Goal: Share content: Share content

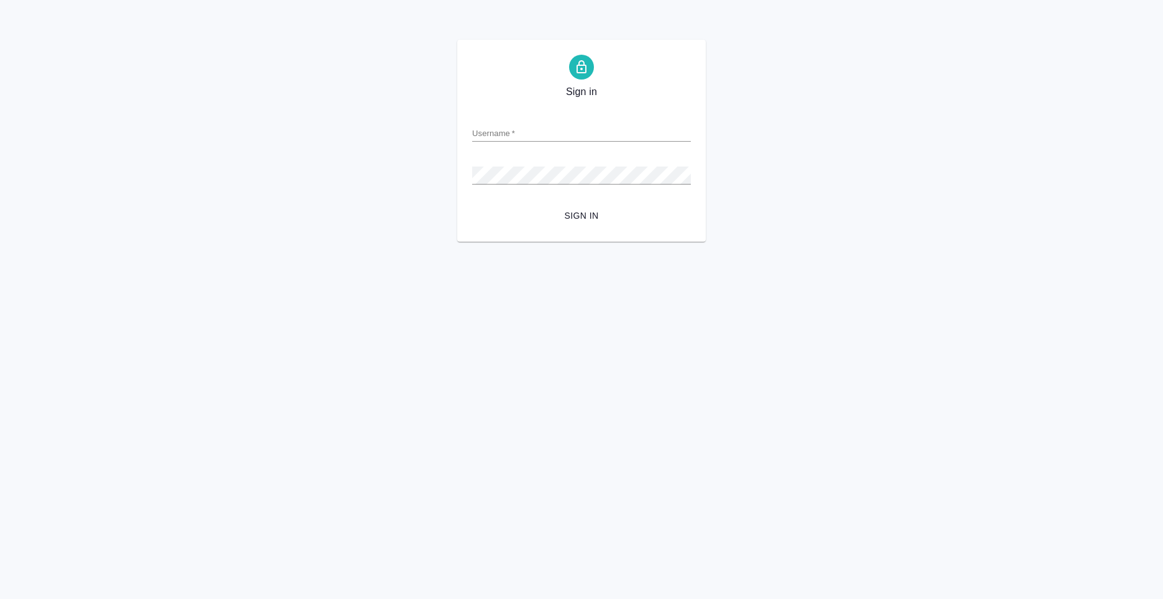
click at [543, 126] on input "Username   *" at bounding box center [581, 132] width 219 height 17
type input "anton.nikiforov@awatera.com"
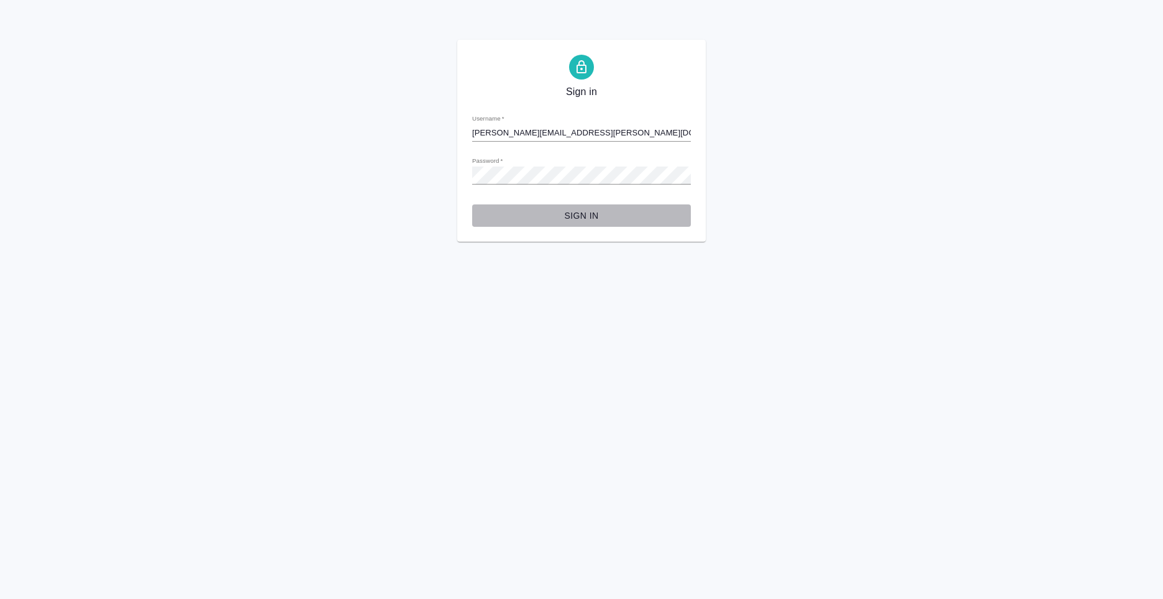
click at [601, 215] on span "Sign in" at bounding box center [581, 216] width 199 height 16
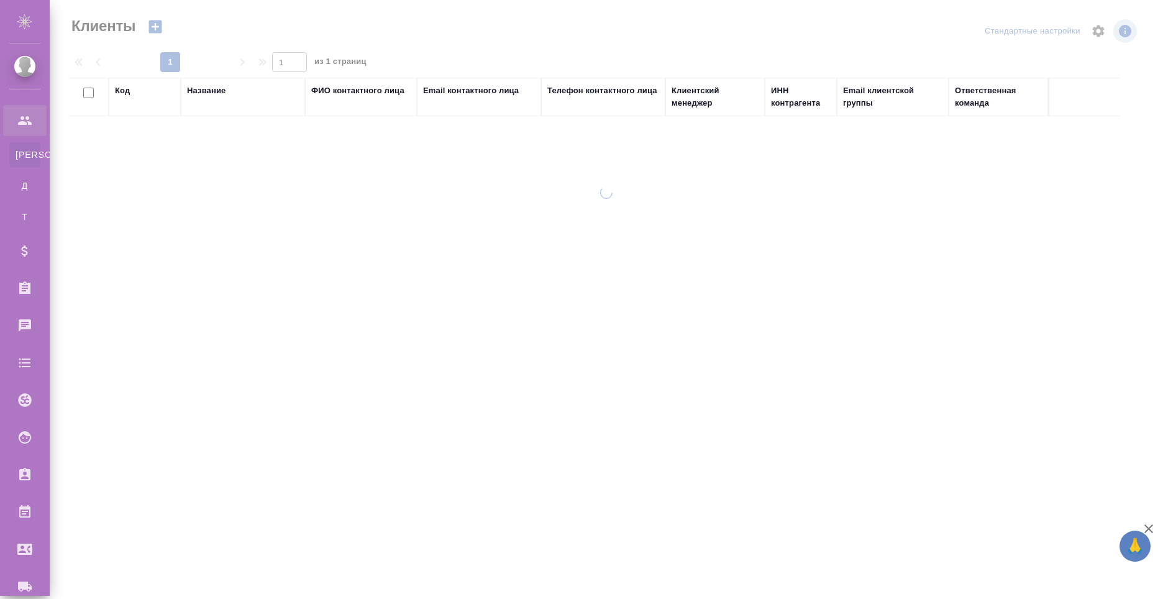
select select "RU"
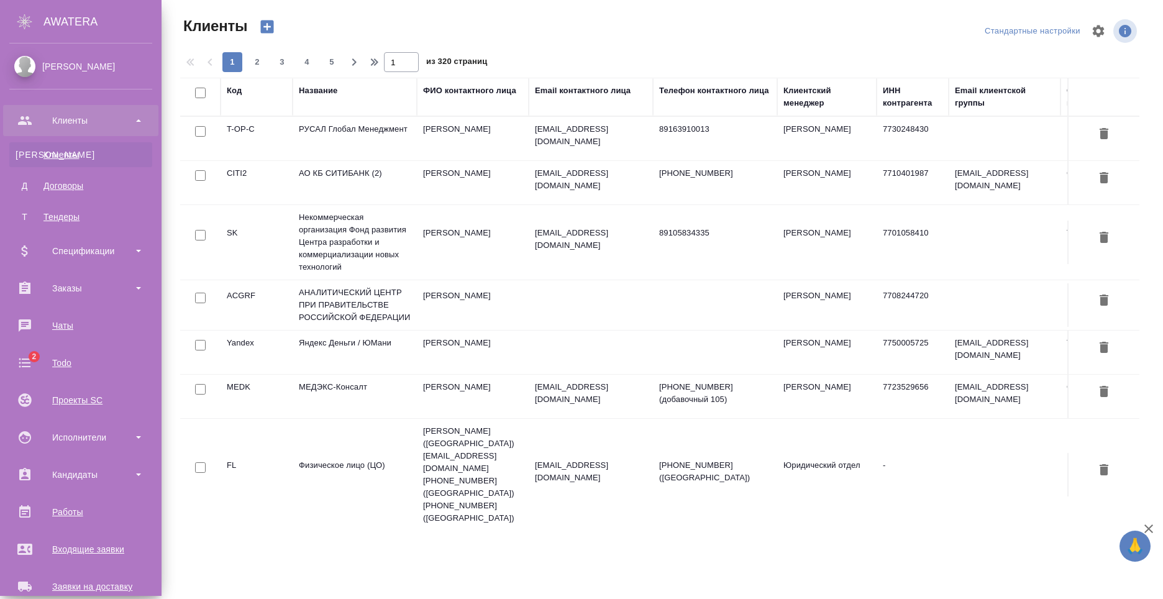
scroll to position [211, 0]
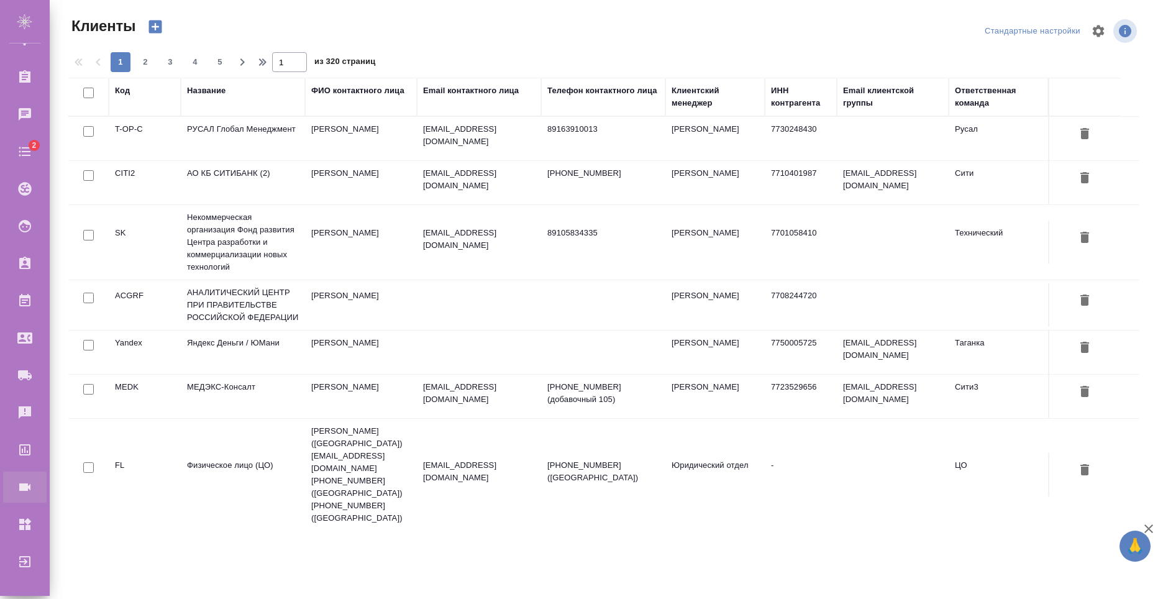
click at [25, 485] on div "Конференции" at bounding box center [9, 487] width 31 height 19
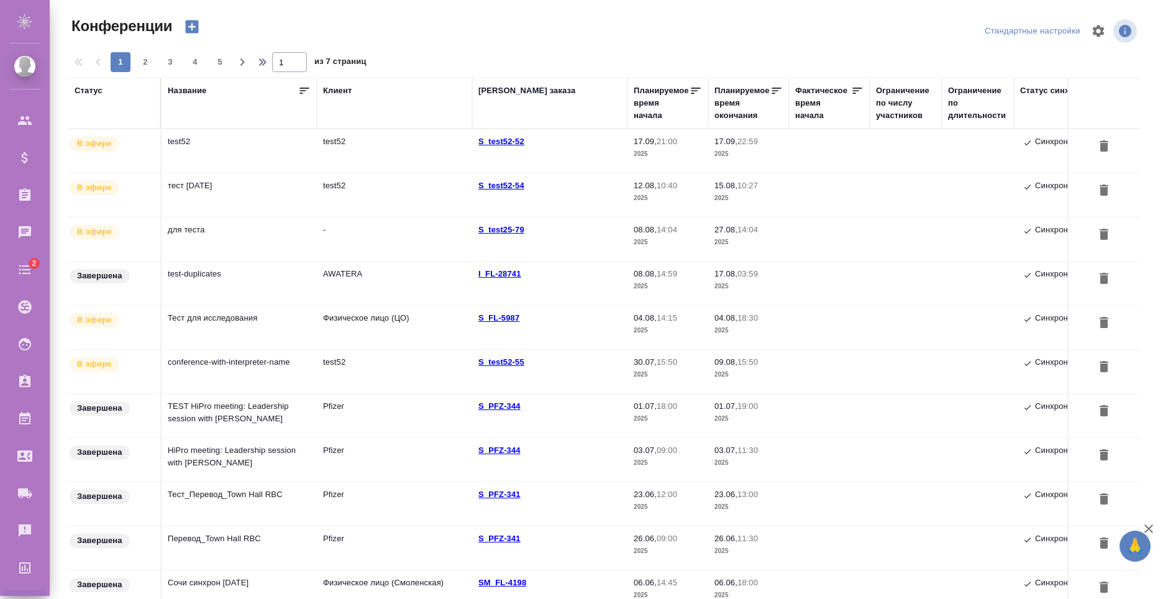
type input "[PERSON_NAME]"
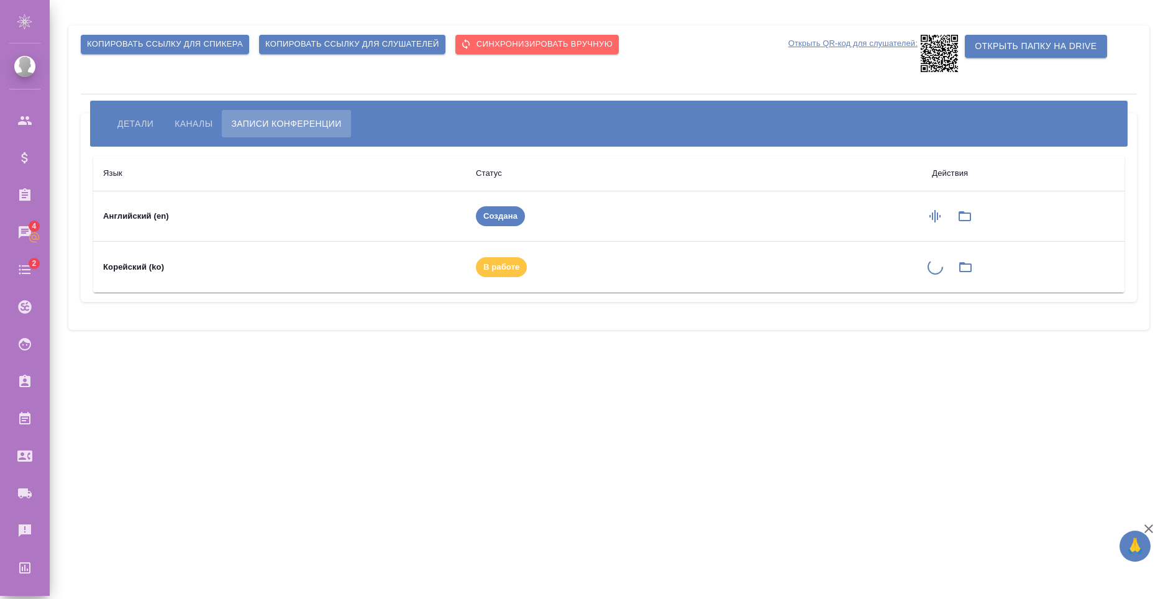
click at [121, 116] on span "Детали" at bounding box center [135, 123] width 36 height 15
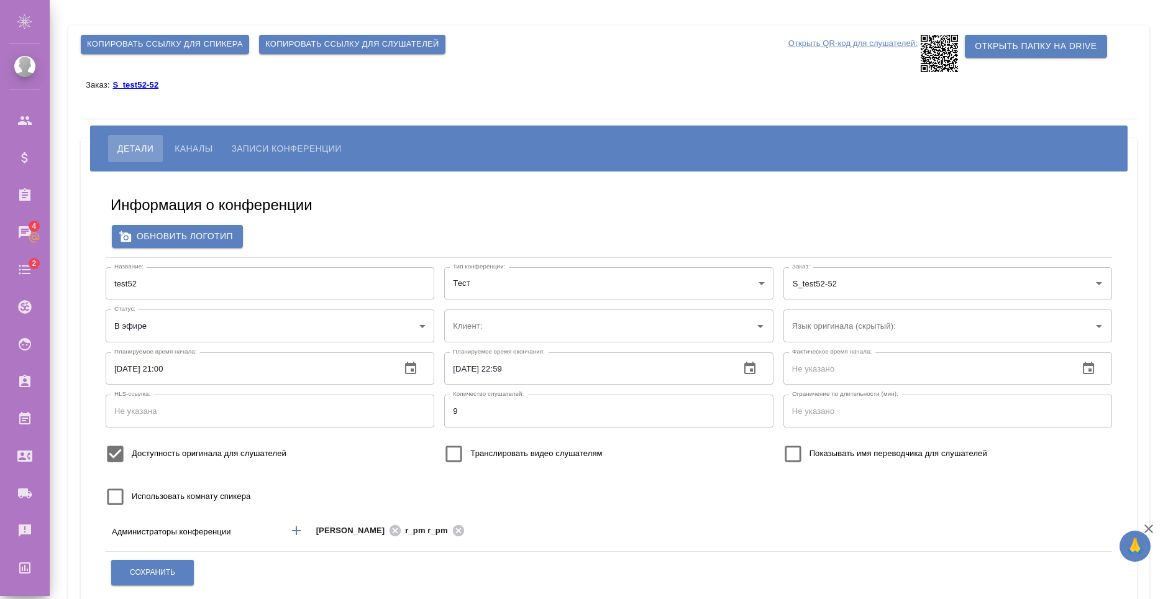
type input "test52"
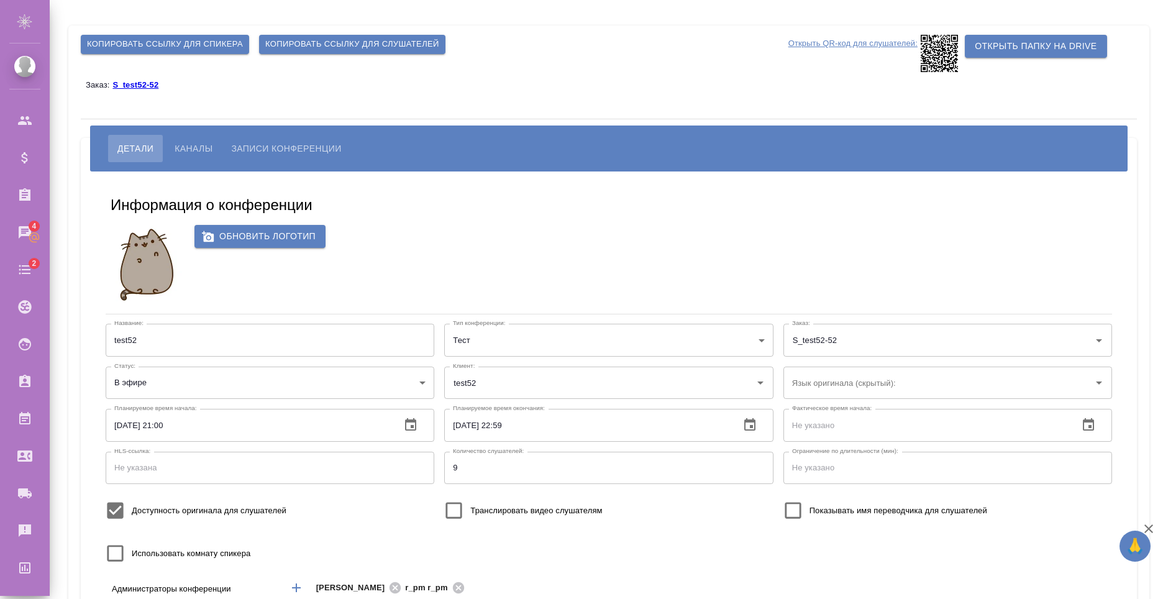
click at [258, 154] on span "Записи конференции" at bounding box center [286, 148] width 110 height 15
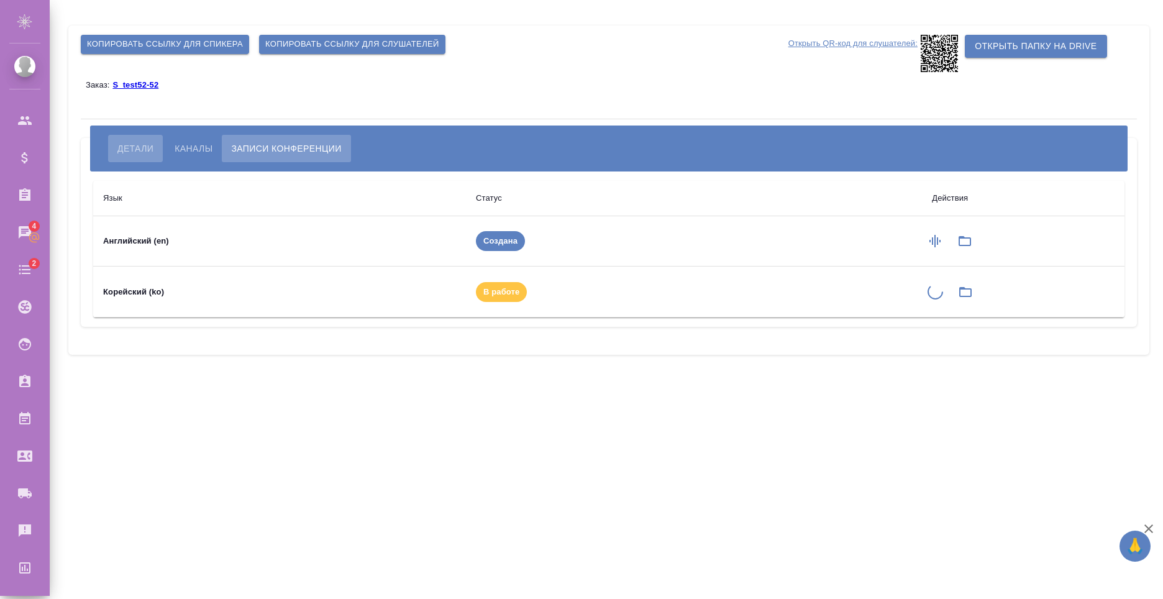
click at [134, 149] on span "Детали" at bounding box center [135, 148] width 36 height 15
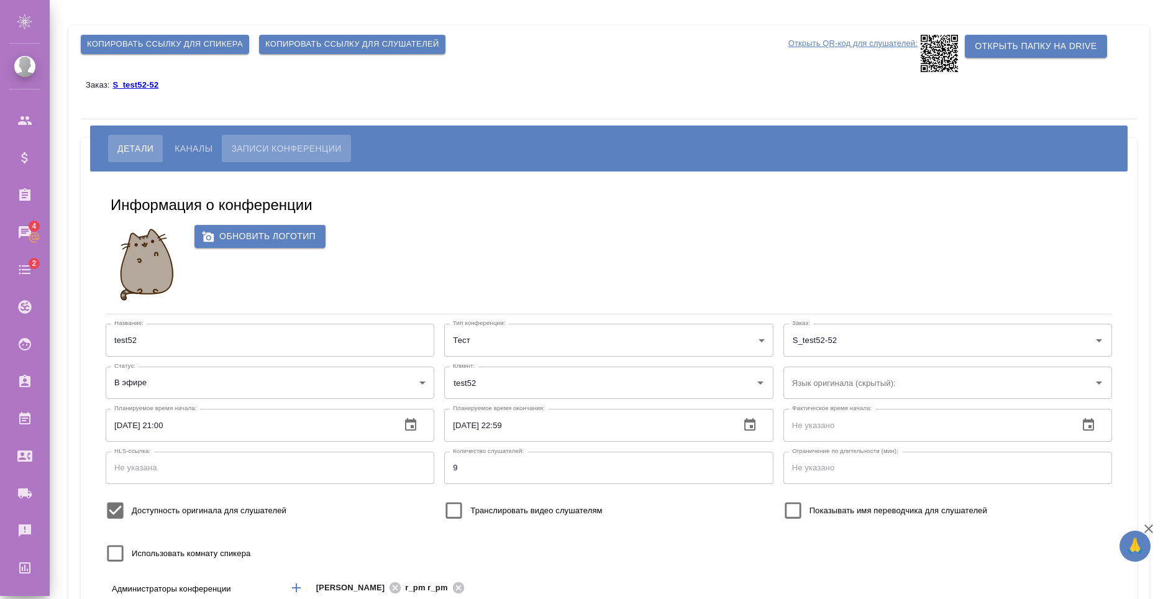
click at [285, 156] on button "Записи конференции" at bounding box center [286, 148] width 129 height 27
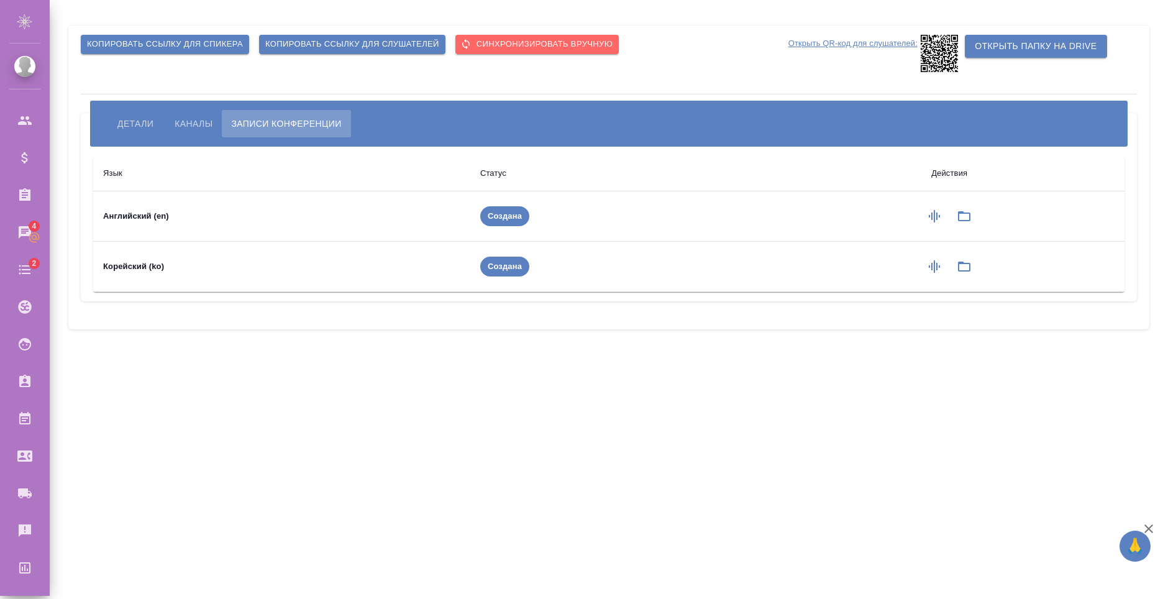
click at [1153, 50] on div "Копировать ссылку для спикера Копировать ссылку для слушателей Cинхронизировать…" at bounding box center [609, 177] width 1095 height 355
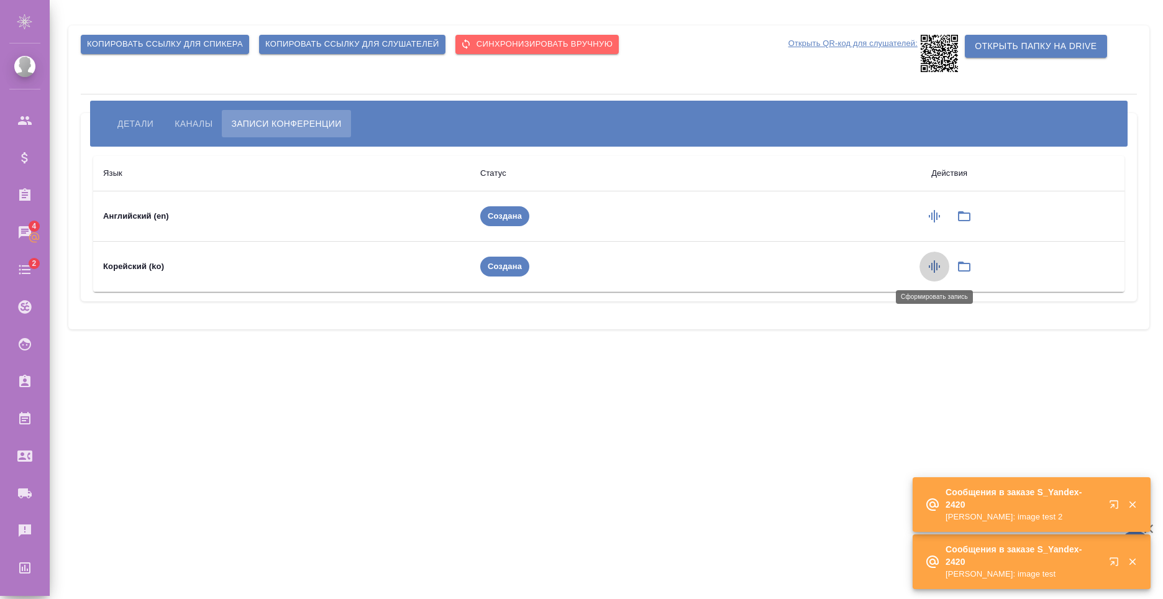
click at [939, 267] on icon "button" at bounding box center [934, 266] width 11 height 12
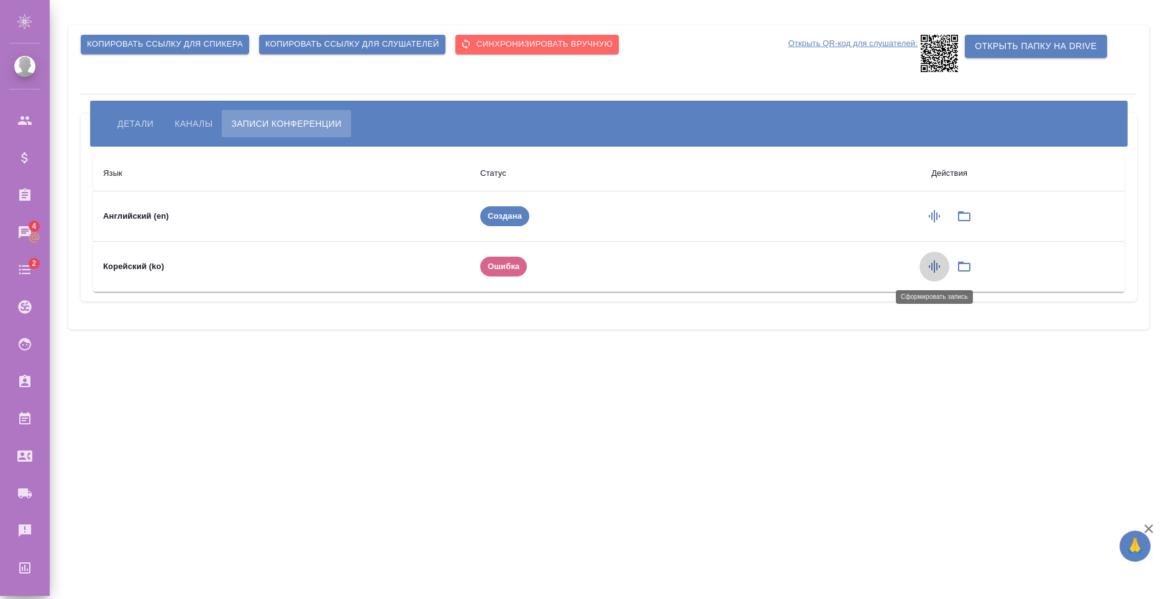
click at [938, 277] on button "button" at bounding box center [935, 267] width 30 height 30
click at [928, 264] on icon "button" at bounding box center [934, 266] width 15 height 15
click at [926, 265] on button "button" at bounding box center [935, 267] width 30 height 30
click at [146, 113] on button "Детали" at bounding box center [135, 123] width 55 height 27
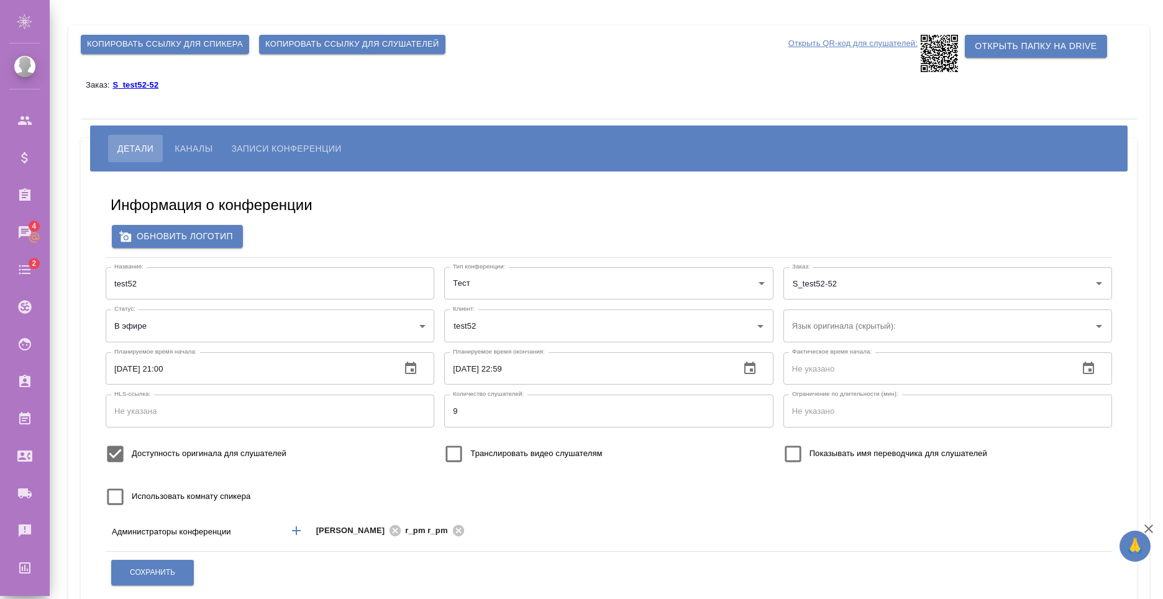
type input "test52"
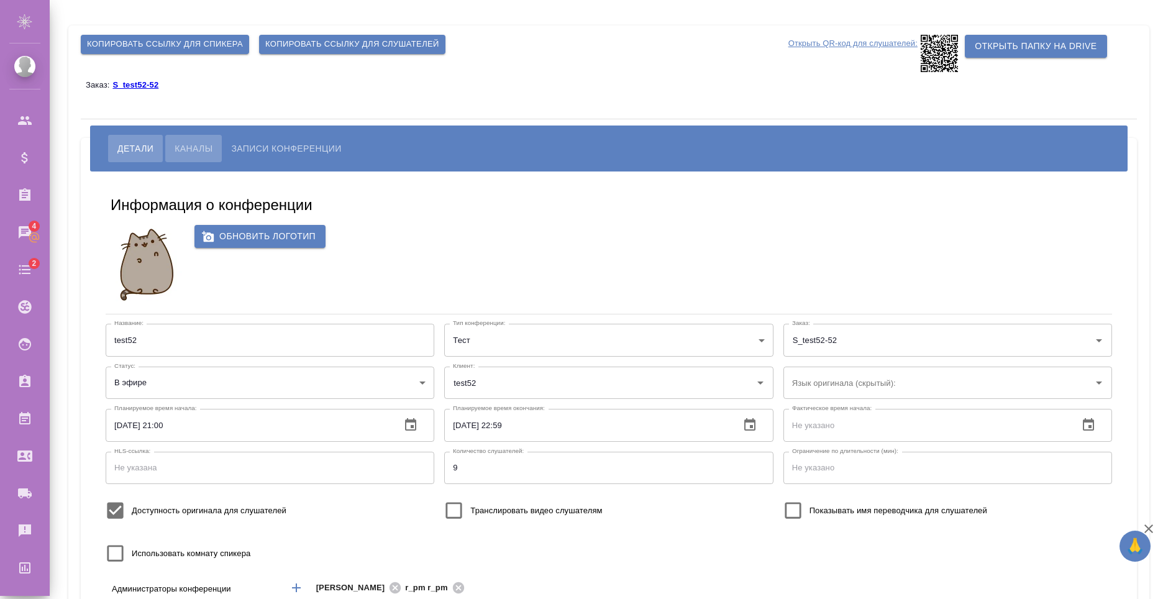
click at [203, 153] on span "Каналы" at bounding box center [194, 148] width 38 height 15
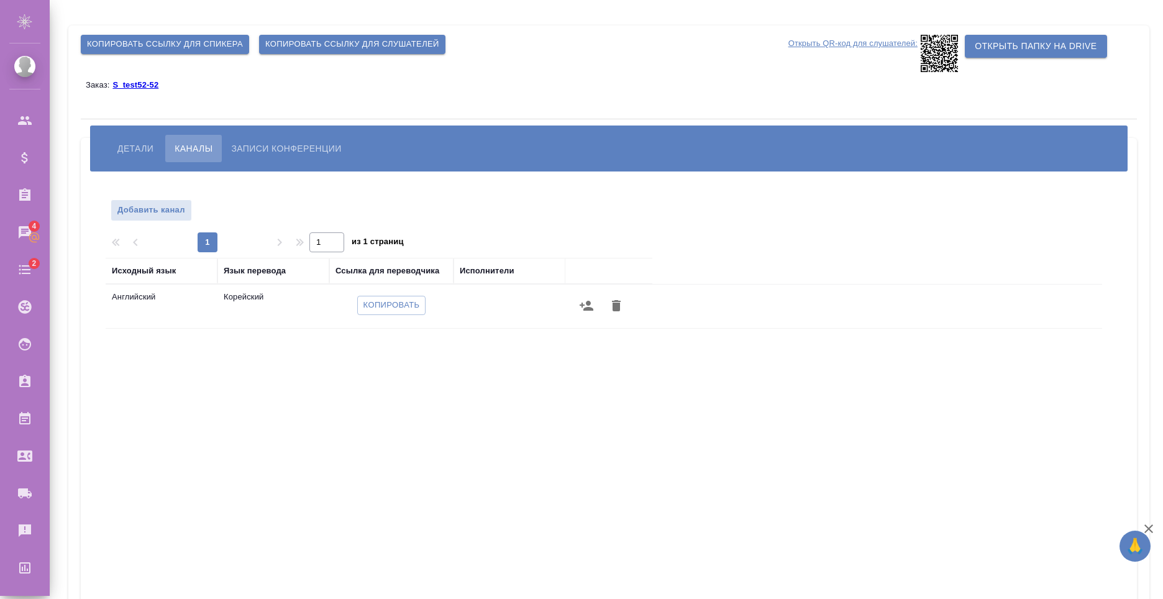
click at [430, 318] on div "Копировать" at bounding box center [392, 305] width 112 height 29
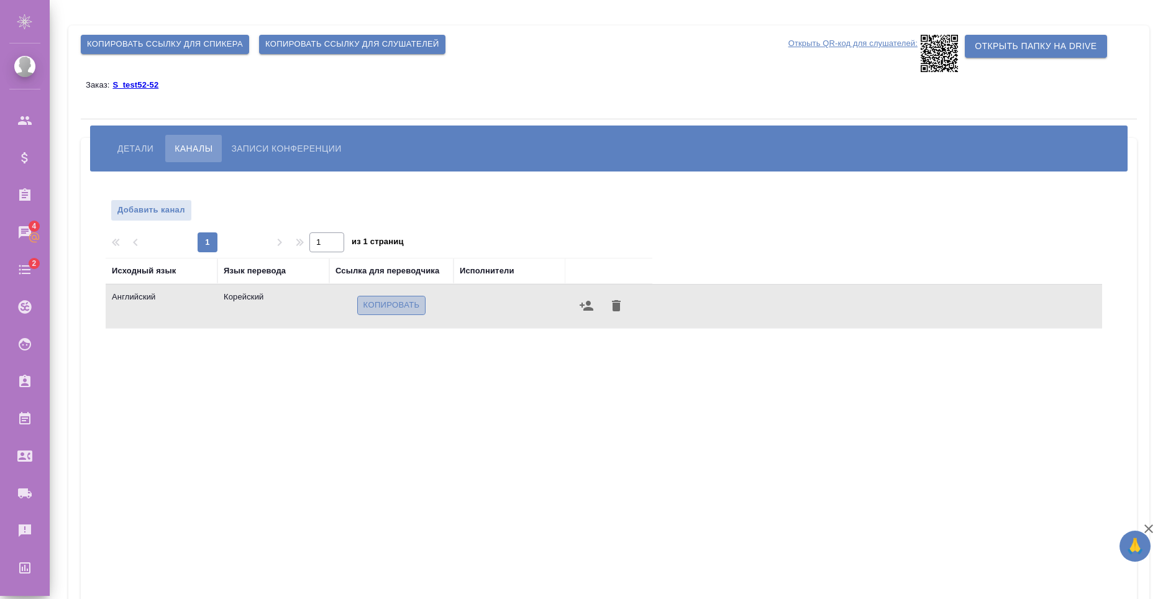
click at [403, 302] on span "Копировать" at bounding box center [391, 305] width 57 height 14
click at [305, 155] on span "Записи конференции" at bounding box center [286, 148] width 110 height 15
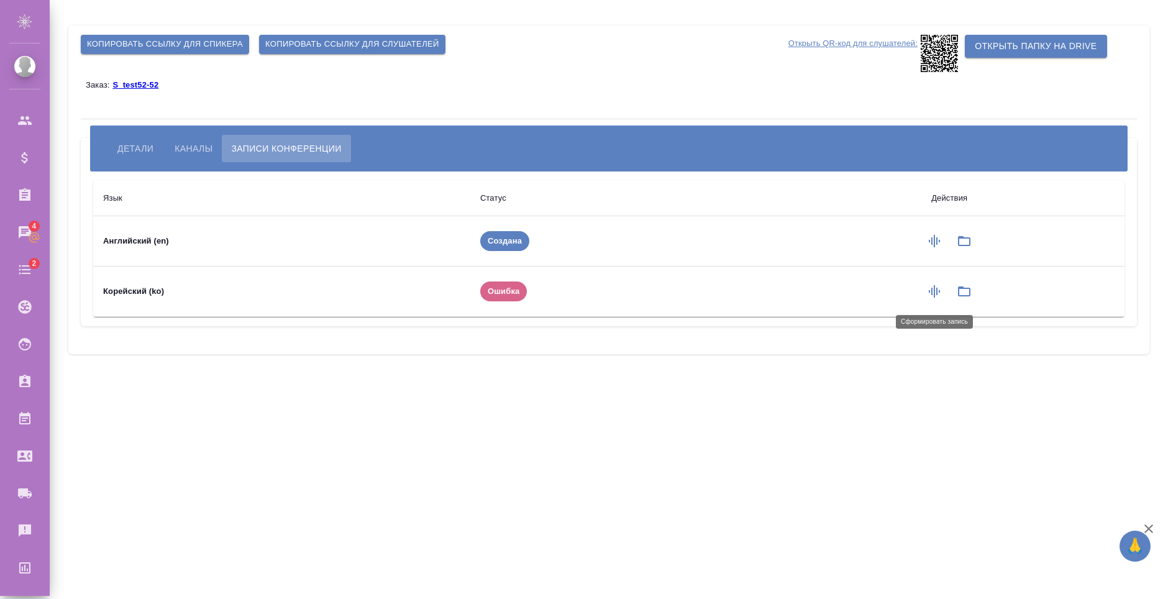
click at [943, 293] on button "button" at bounding box center [935, 292] width 30 height 30
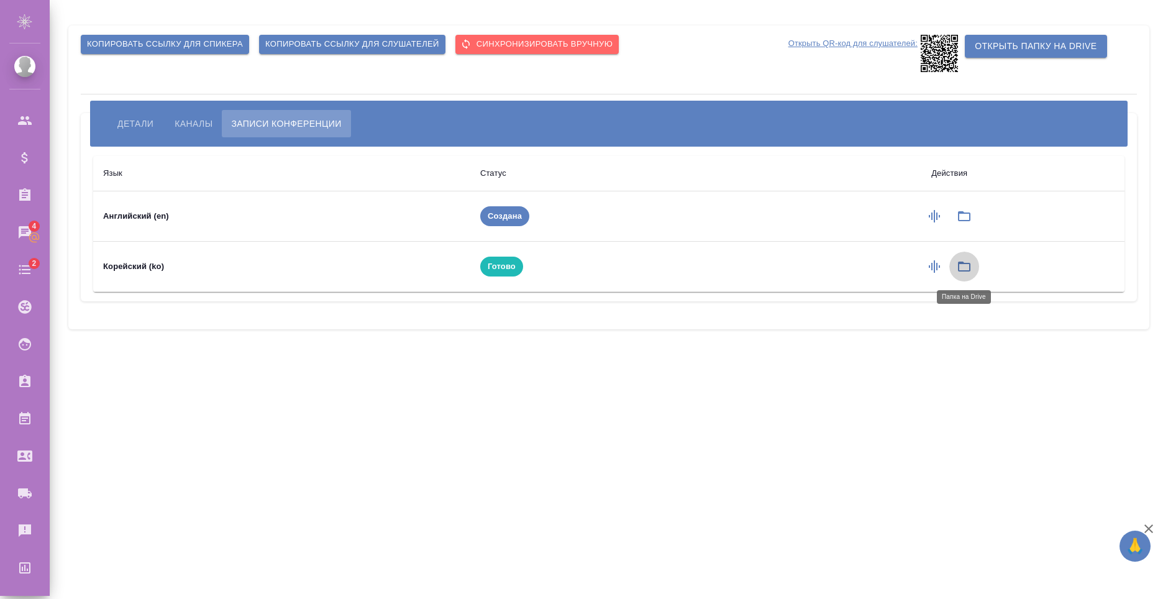
click at [962, 268] on icon "button" at bounding box center [964, 266] width 15 height 15
click at [967, 266] on icon "button" at bounding box center [964, 266] width 15 height 15
click at [958, 266] on icon "button" at bounding box center [964, 266] width 15 height 15
click at [119, 122] on span "Детали" at bounding box center [135, 123] width 36 height 15
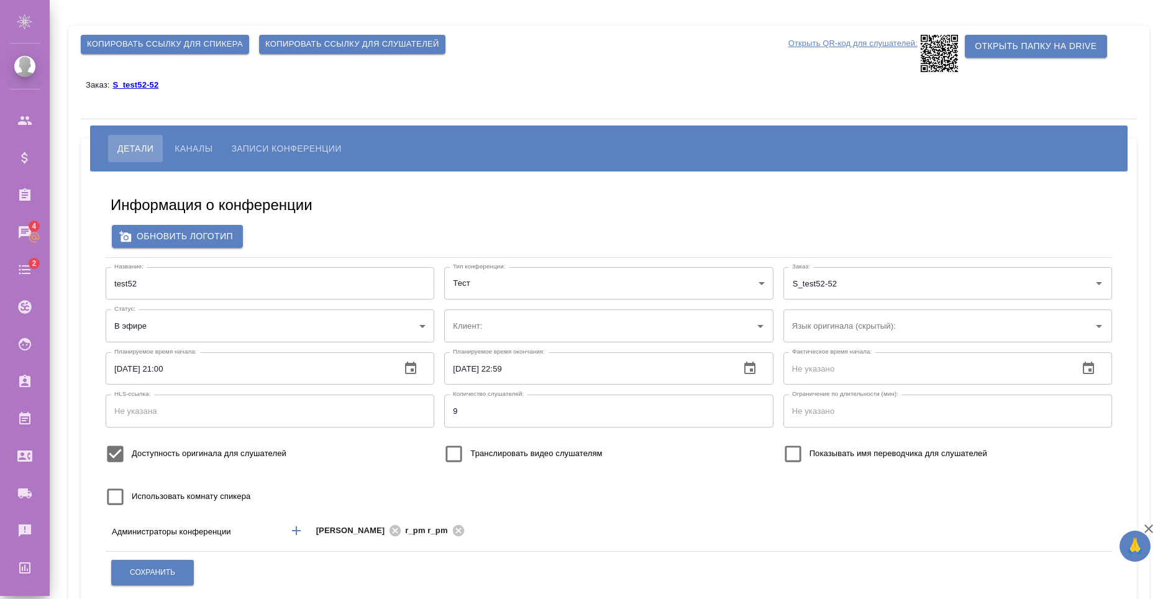
type input "test52"
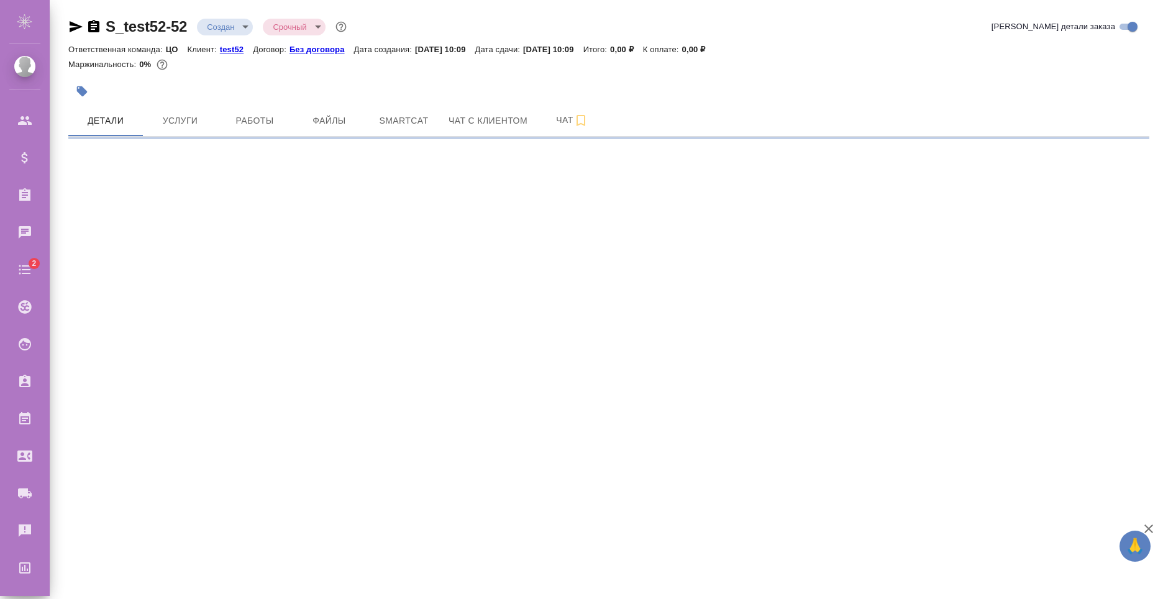
select select "RU"
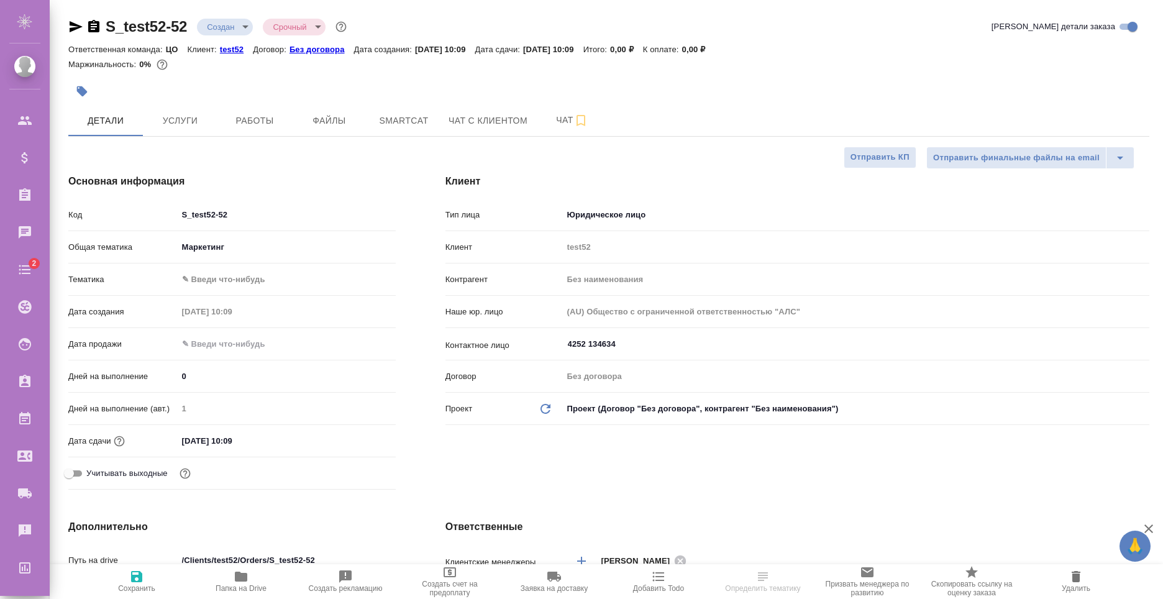
type textarea "x"
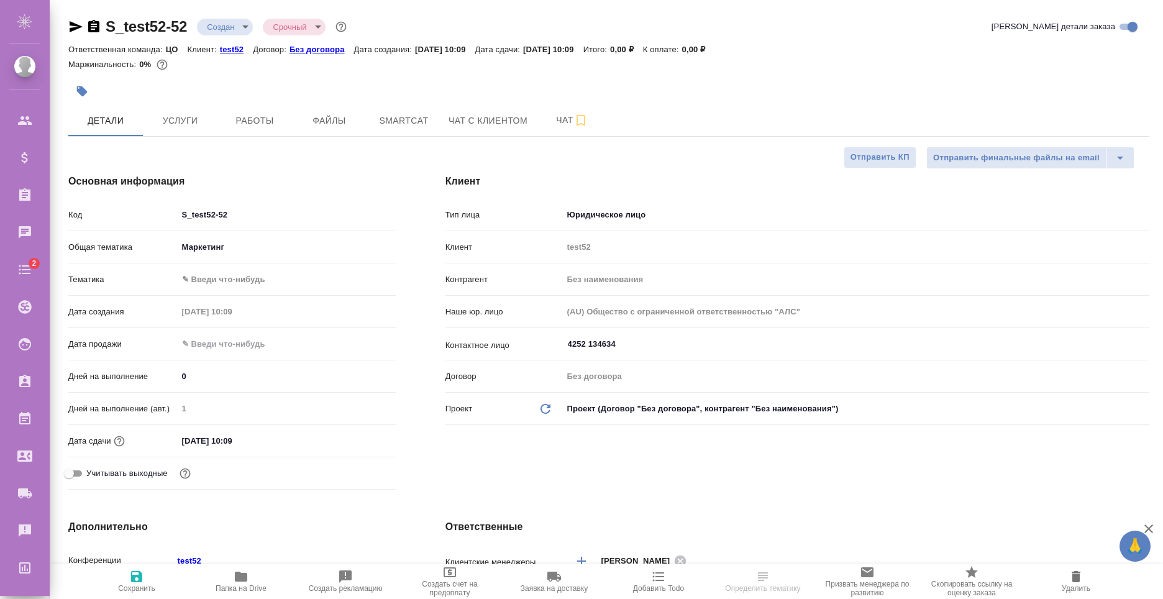
type textarea "x"
click at [257, 582] on span "Папка на Drive" at bounding box center [240, 581] width 89 height 24
type textarea "x"
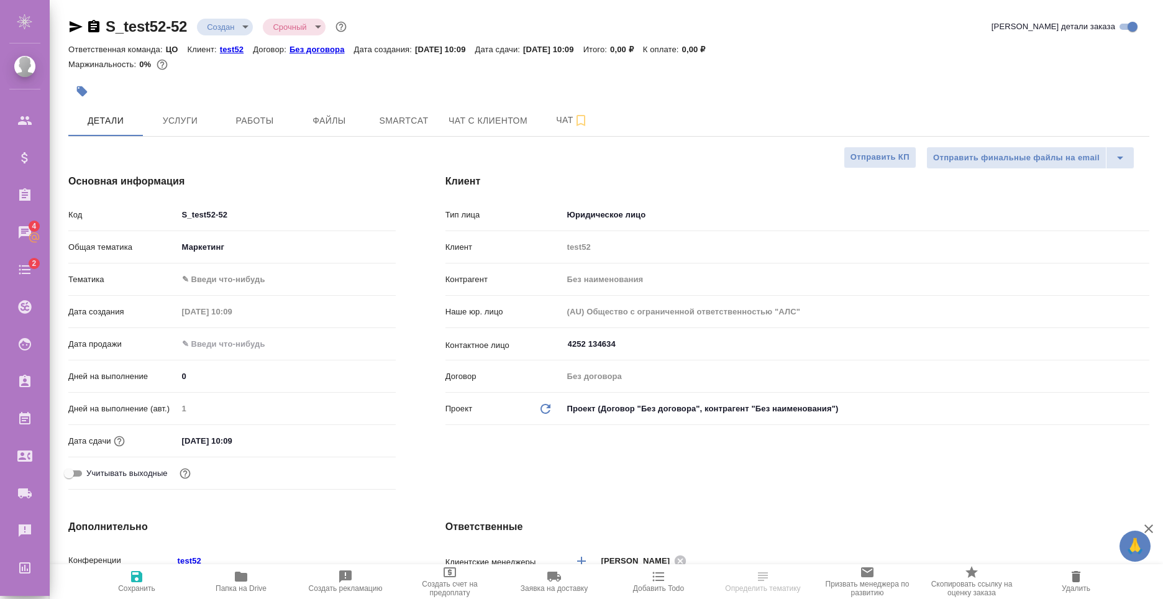
select select "RU"
type textarea "x"
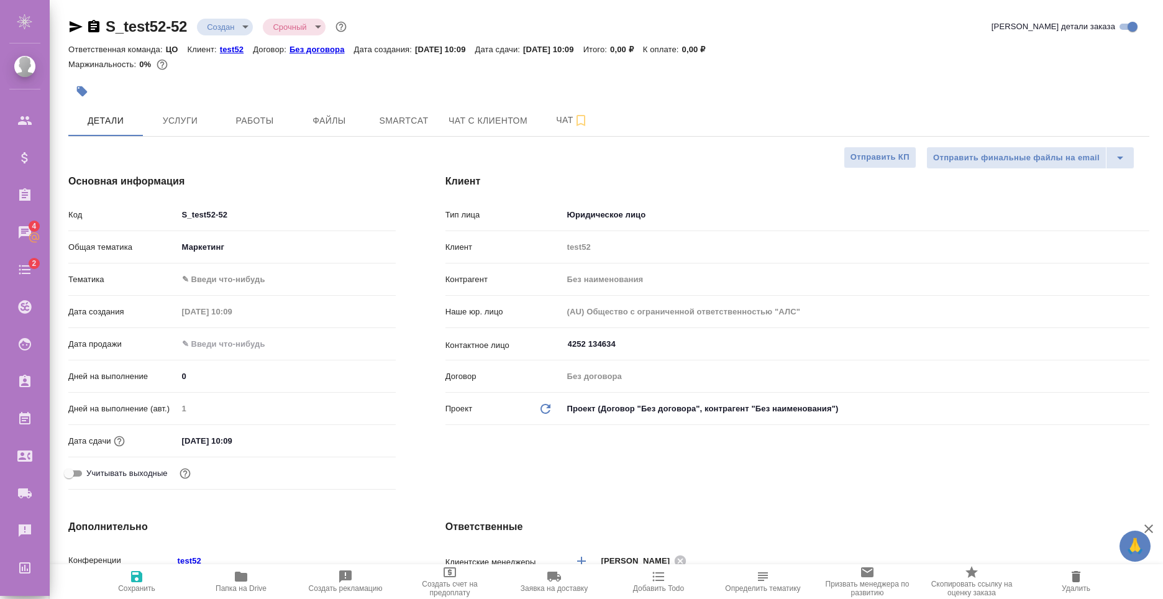
type textarea "x"
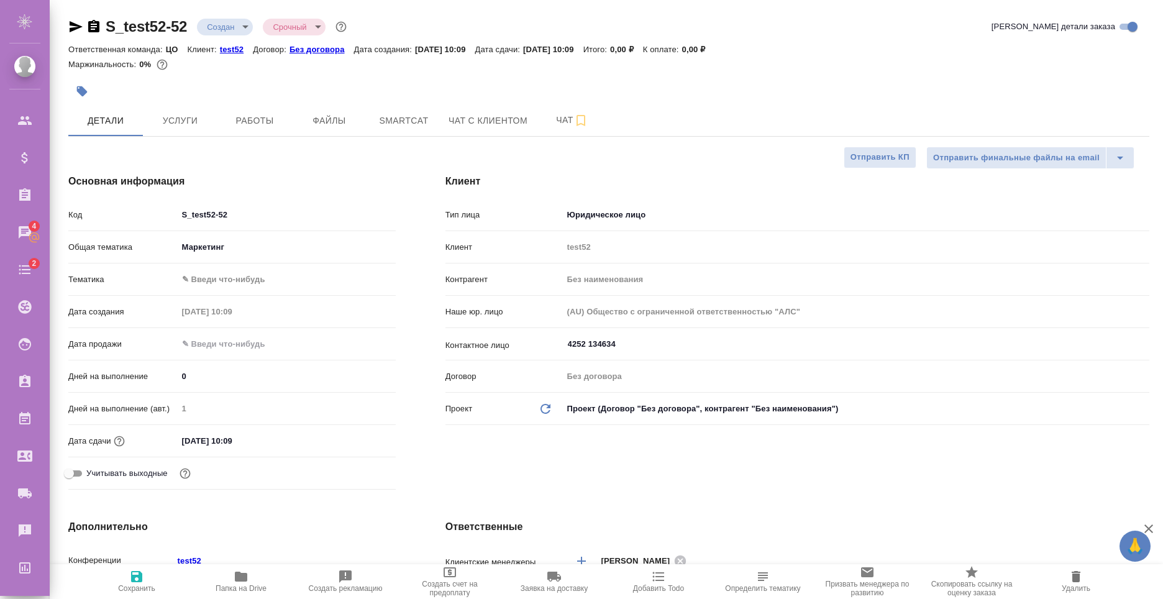
type textarea "x"
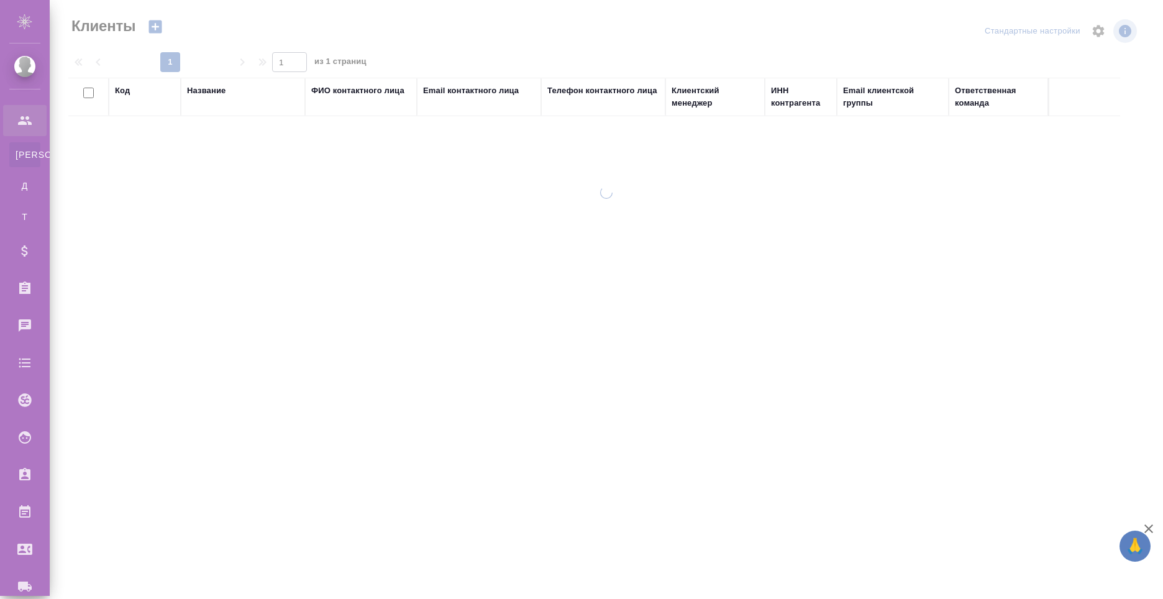
select select "RU"
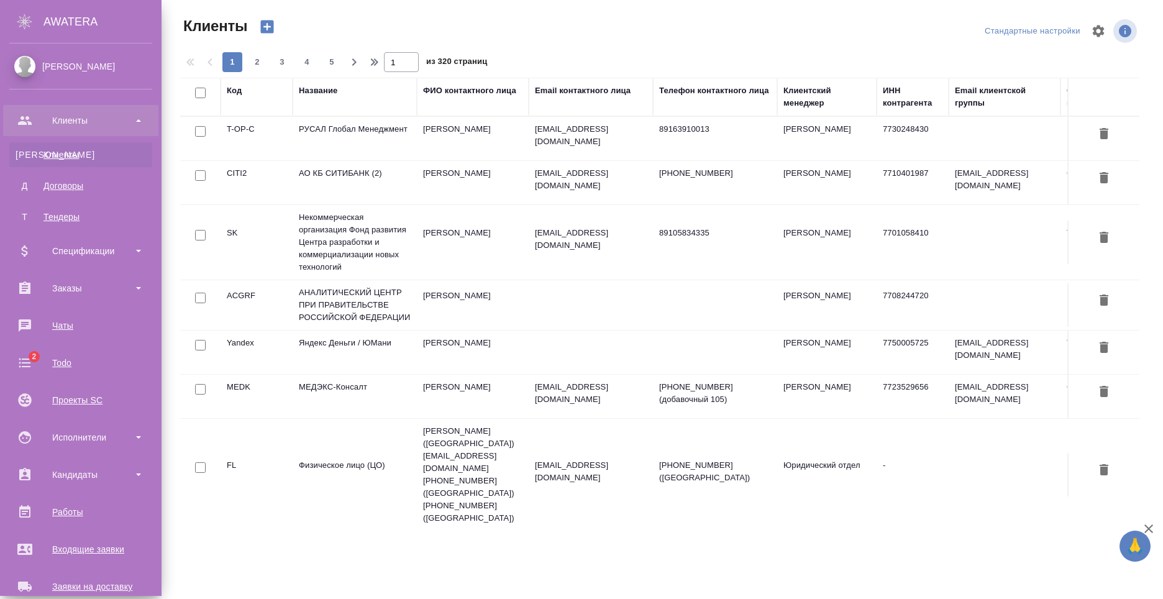
scroll to position [211, 0]
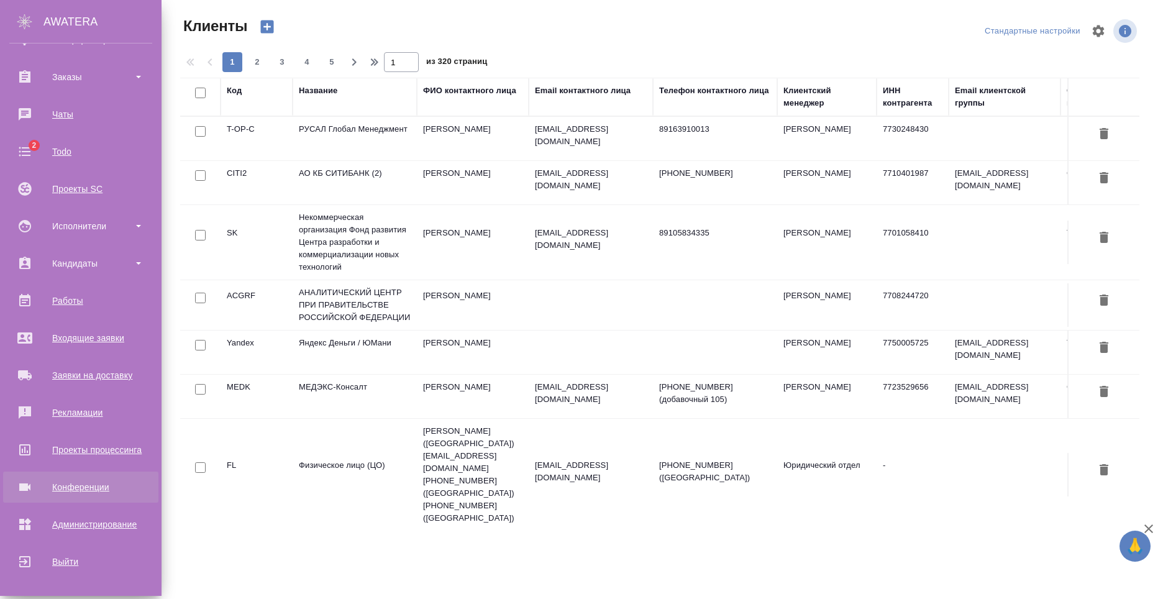
click at [86, 487] on div "Конференции" at bounding box center [80, 487] width 143 height 19
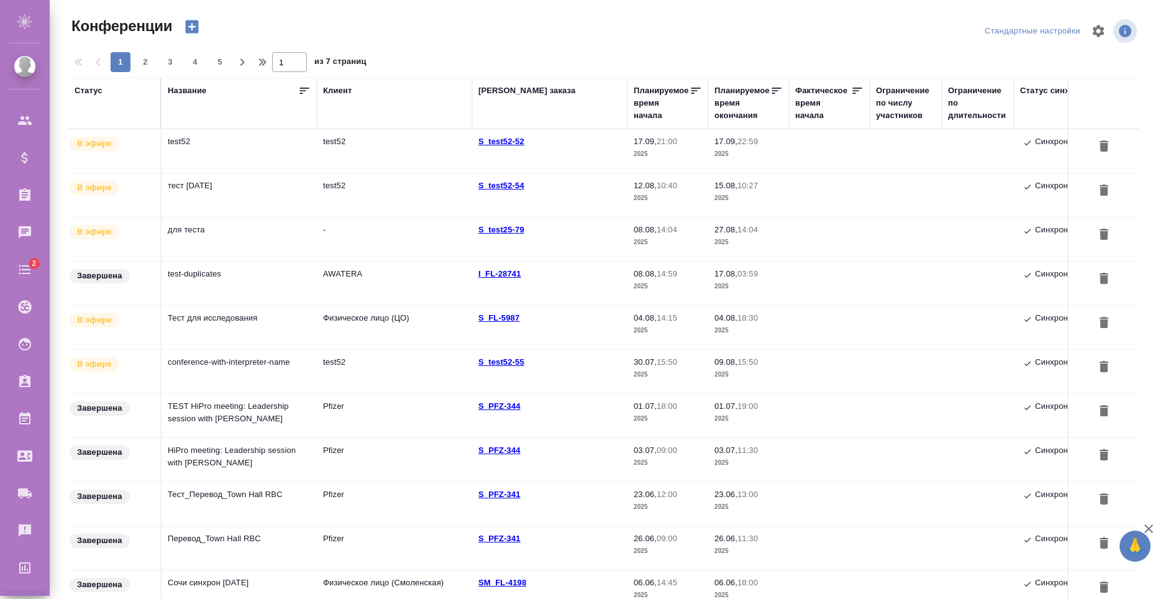
click at [313, 155] on td "test52" at bounding box center [239, 150] width 155 height 43
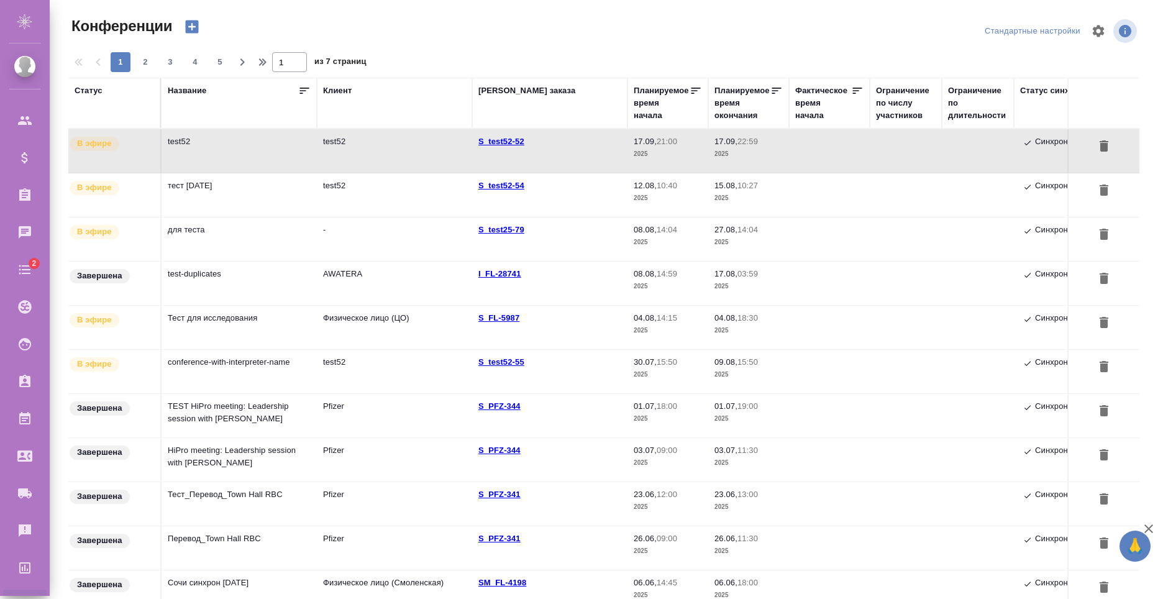
click at [368, 157] on td "test52" at bounding box center [394, 150] width 155 height 43
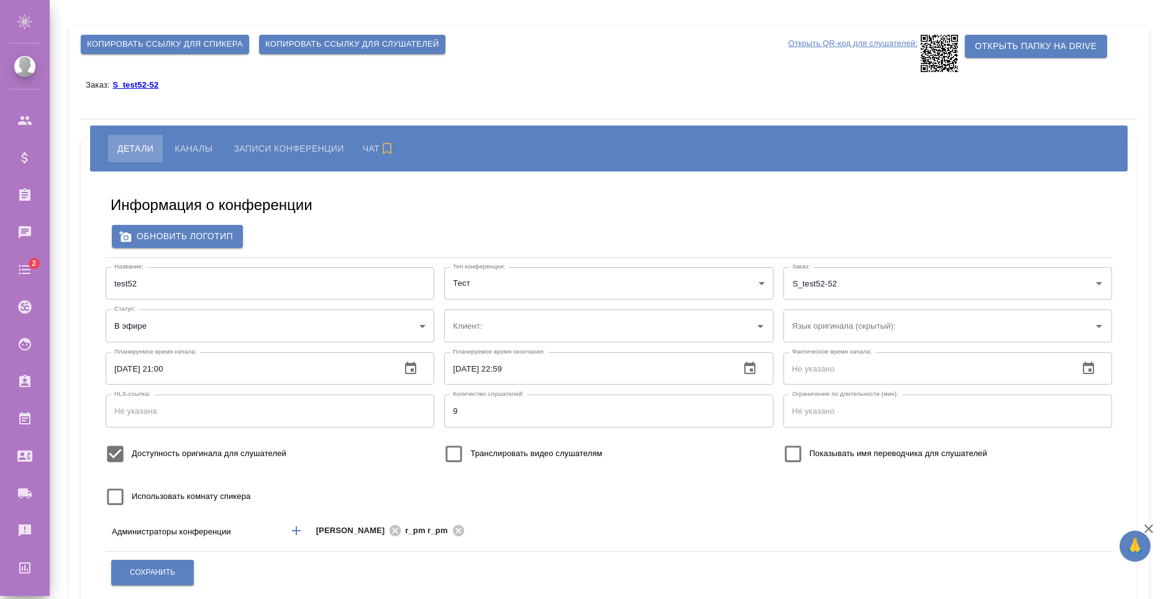
type input "test52"
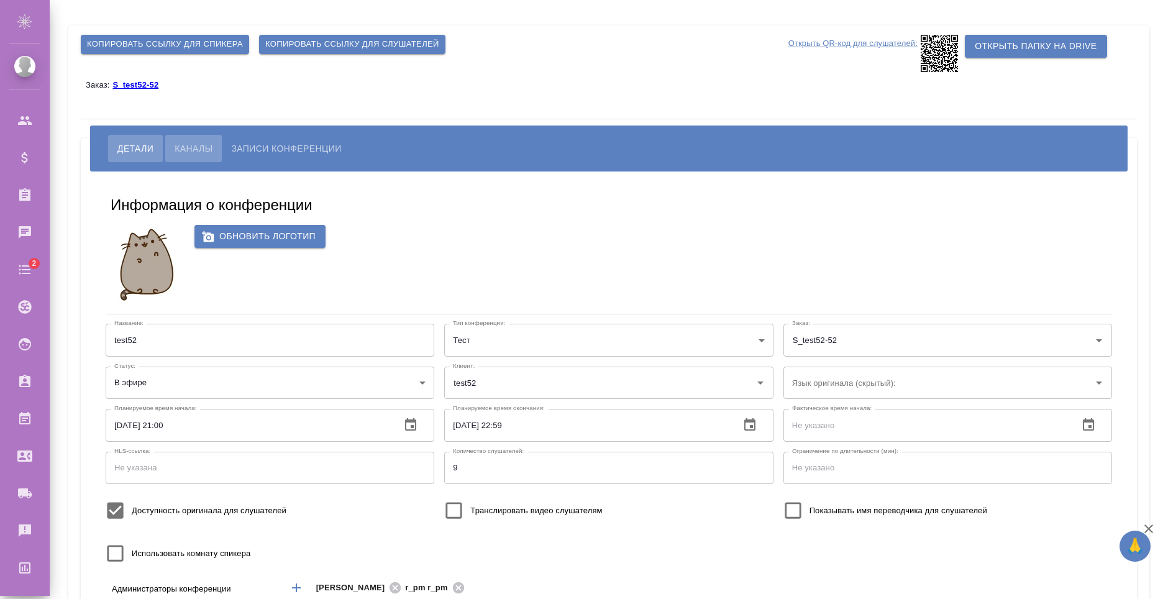
click at [204, 155] on span "Каналы" at bounding box center [194, 148] width 38 height 15
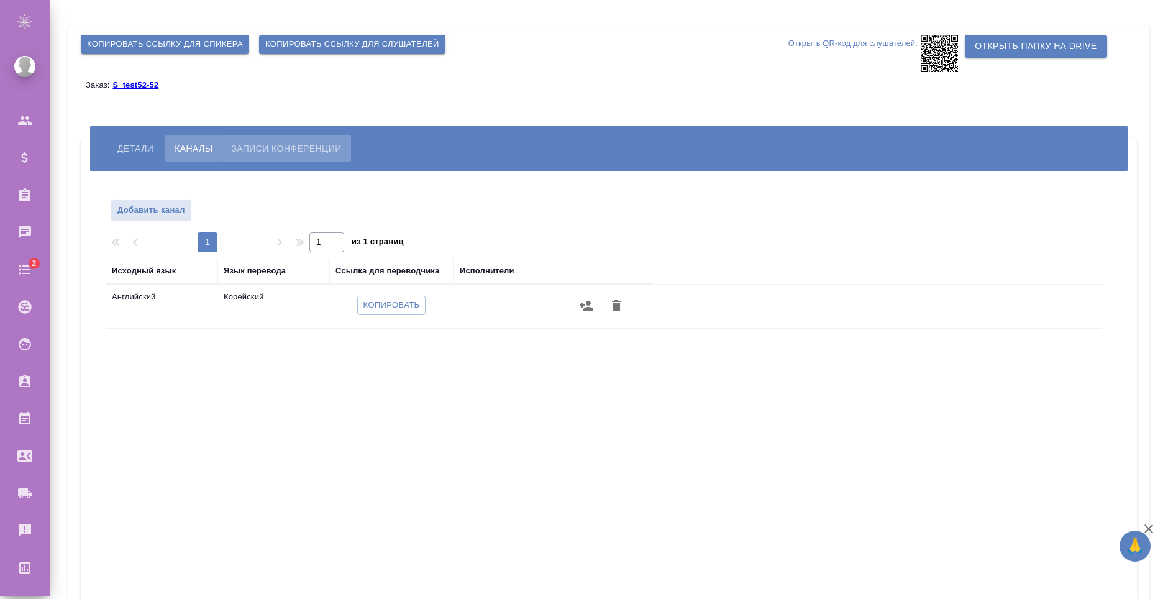
click at [293, 147] on span "Записи конференции" at bounding box center [286, 148] width 110 height 15
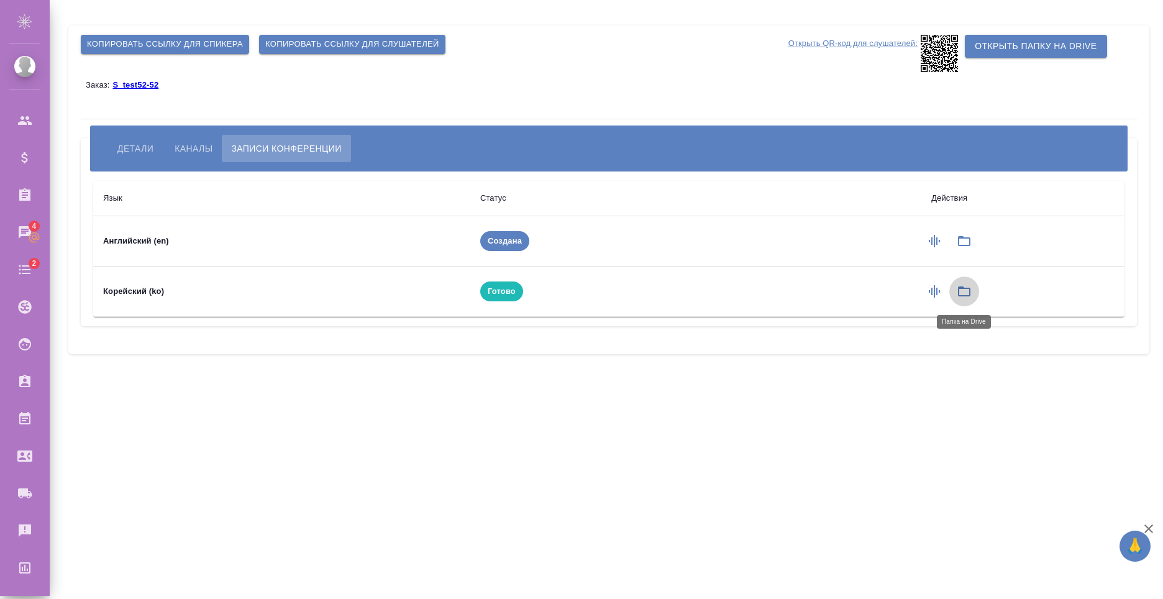
click at [969, 290] on icon "button" at bounding box center [964, 291] width 15 height 15
click at [966, 240] on td at bounding box center [949, 241] width 350 height 50
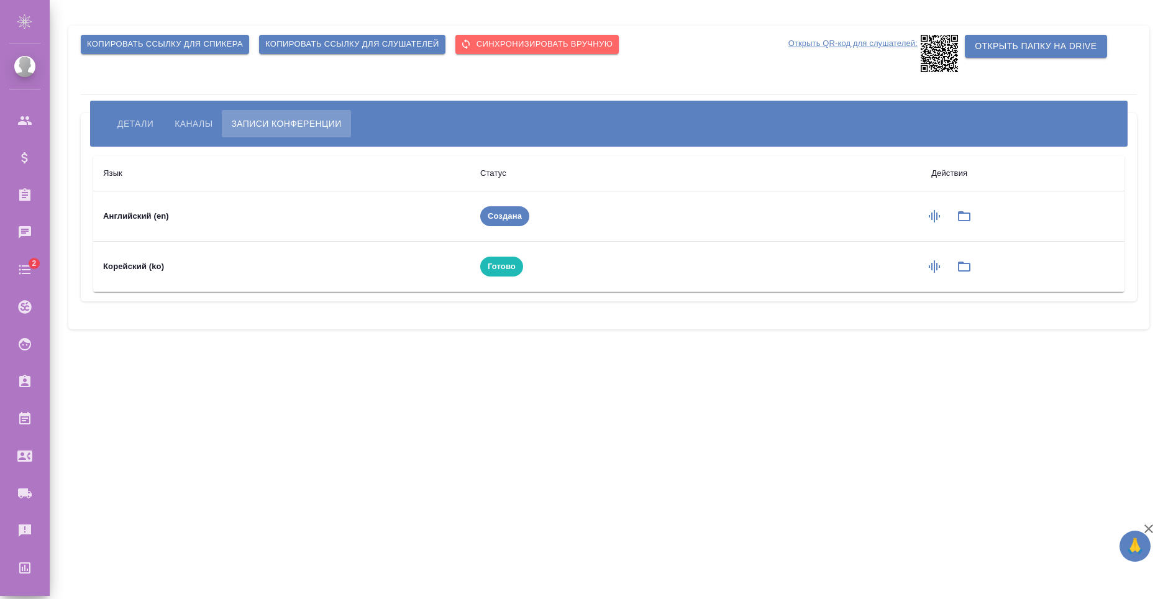
click at [980, 272] on td at bounding box center [949, 267] width 350 height 50
click at [972, 270] on icon "button" at bounding box center [964, 266] width 15 height 15
click at [188, 121] on span "Каналы" at bounding box center [194, 123] width 38 height 15
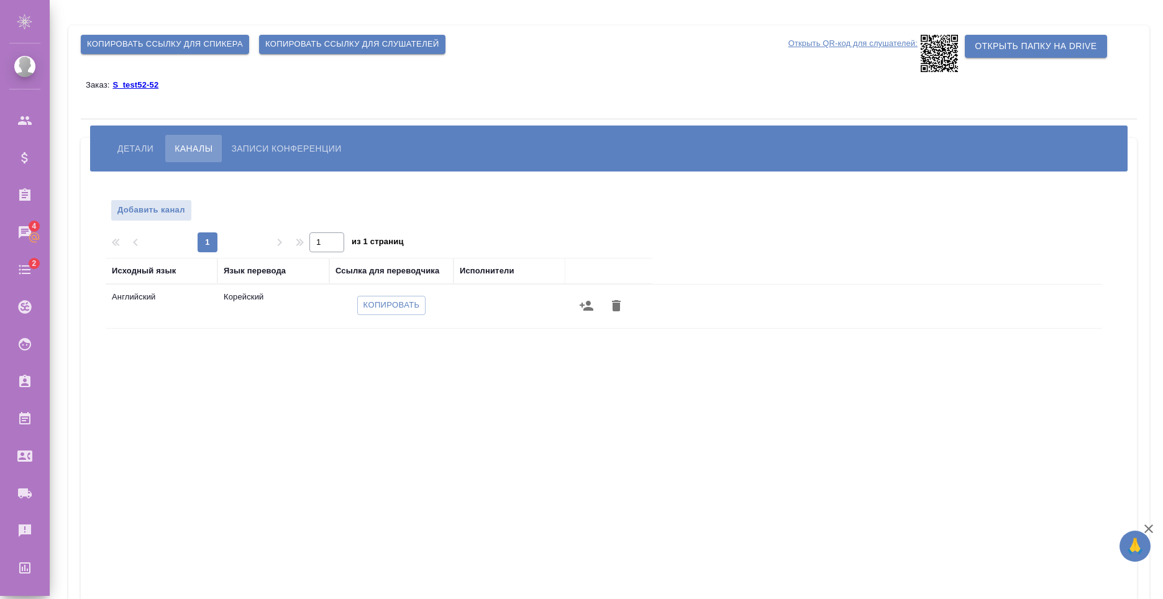
click at [265, 150] on span "Записи конференции" at bounding box center [286, 148] width 110 height 15
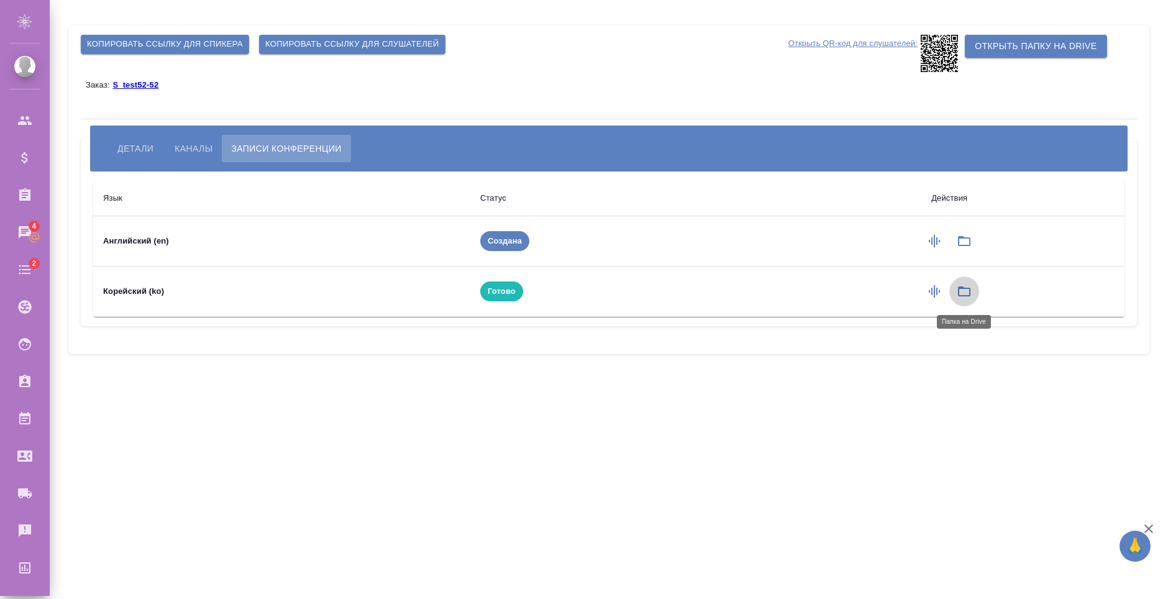
click at [974, 295] on button "button" at bounding box center [964, 292] width 30 height 30
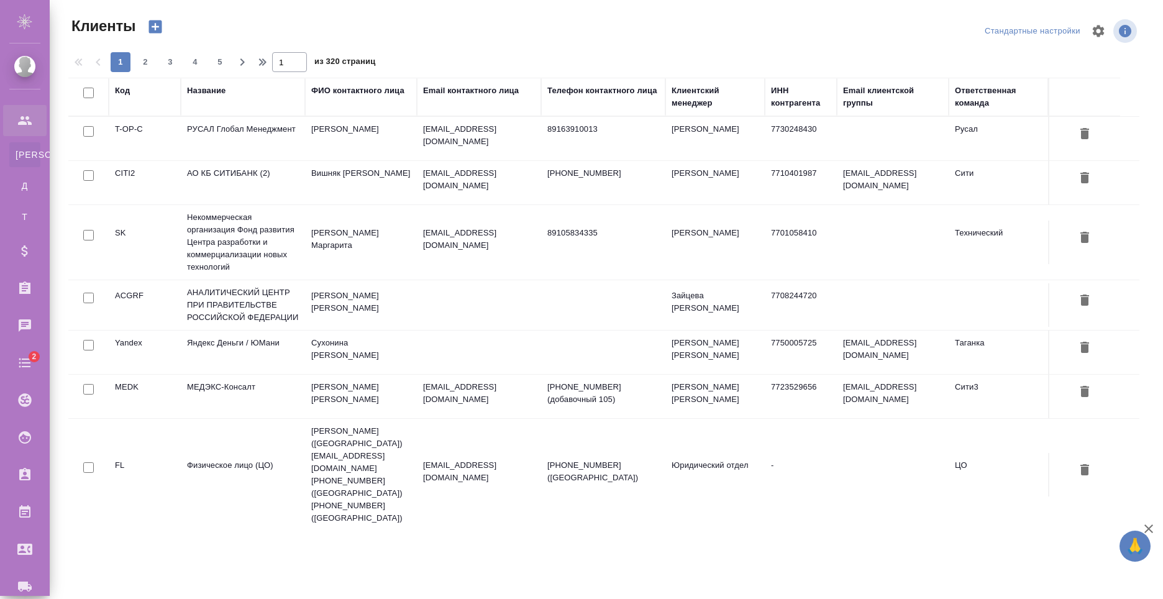
select select "RU"
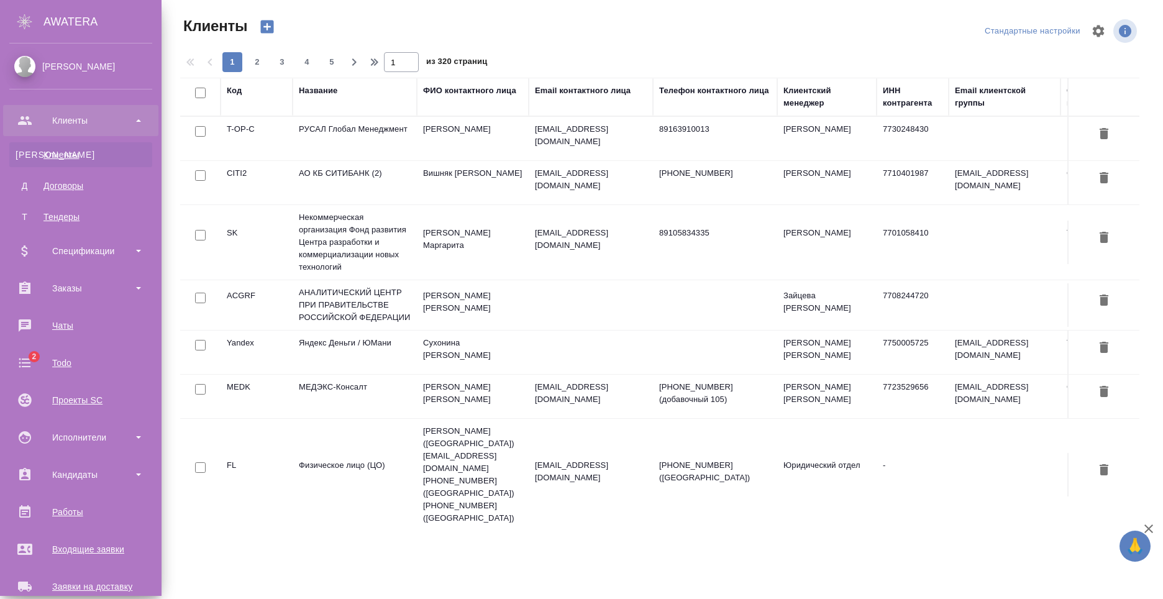
scroll to position [211, 0]
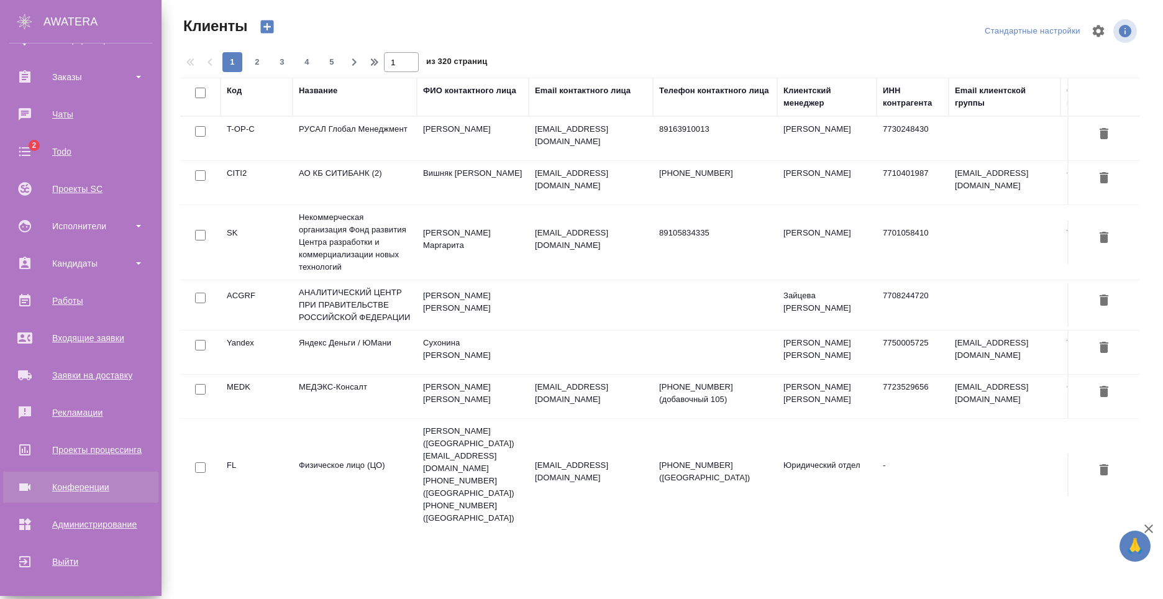
click at [98, 493] on div "Конференции" at bounding box center [80, 487] width 143 height 19
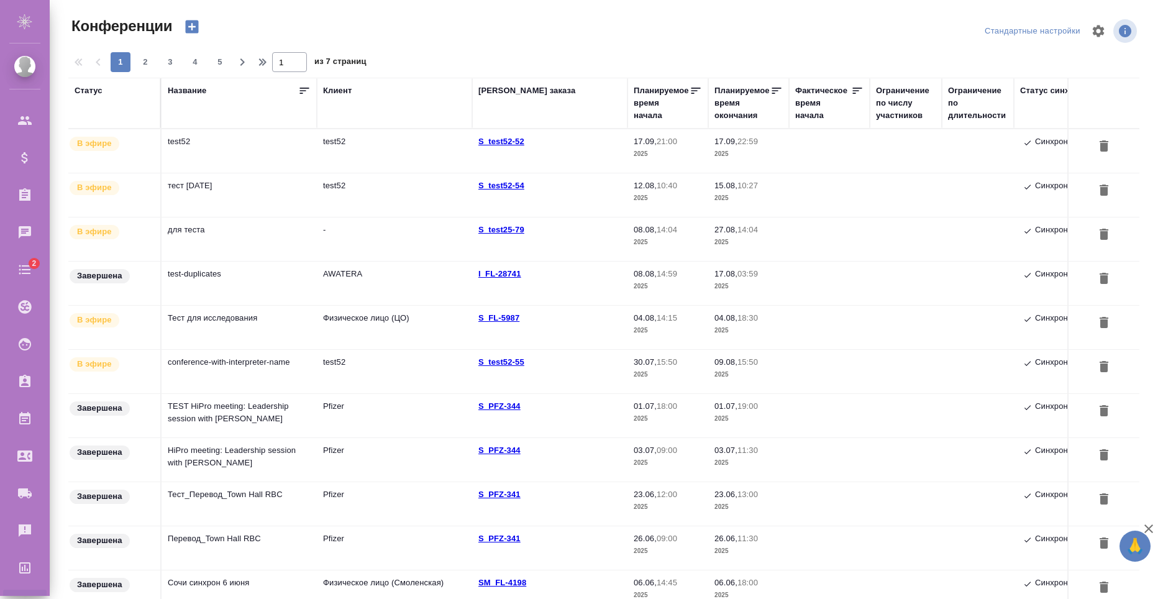
type input "[PERSON_NAME]"
click at [322, 163] on td "test52" at bounding box center [394, 150] width 155 height 43
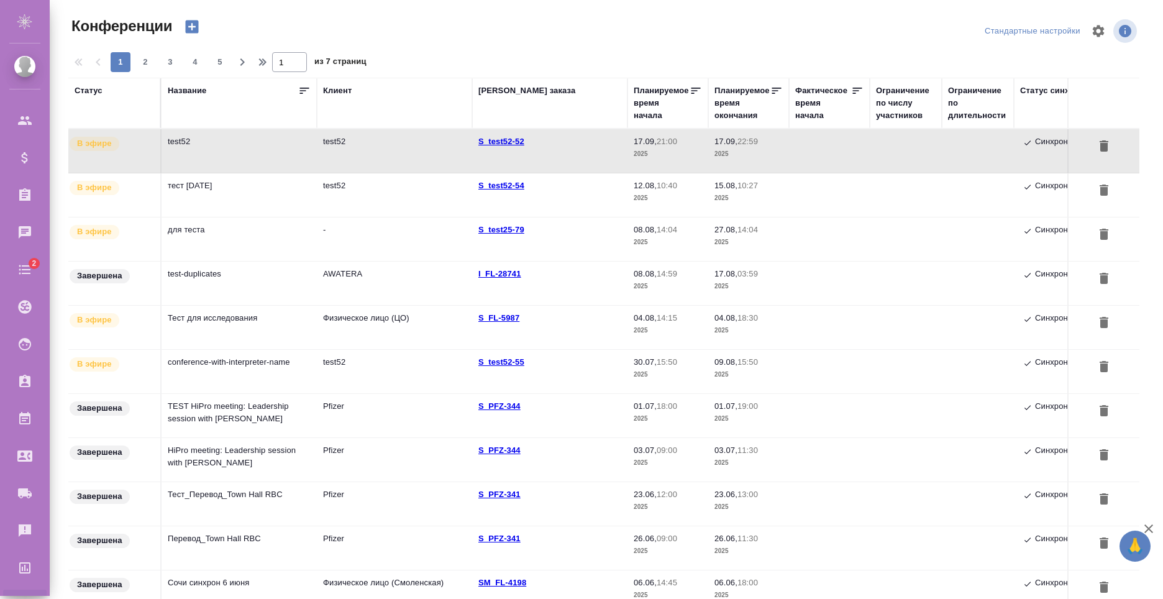
click at [329, 157] on td "test52" at bounding box center [394, 150] width 155 height 43
click at [283, 185] on td "тест [DATE]" at bounding box center [239, 194] width 155 height 43
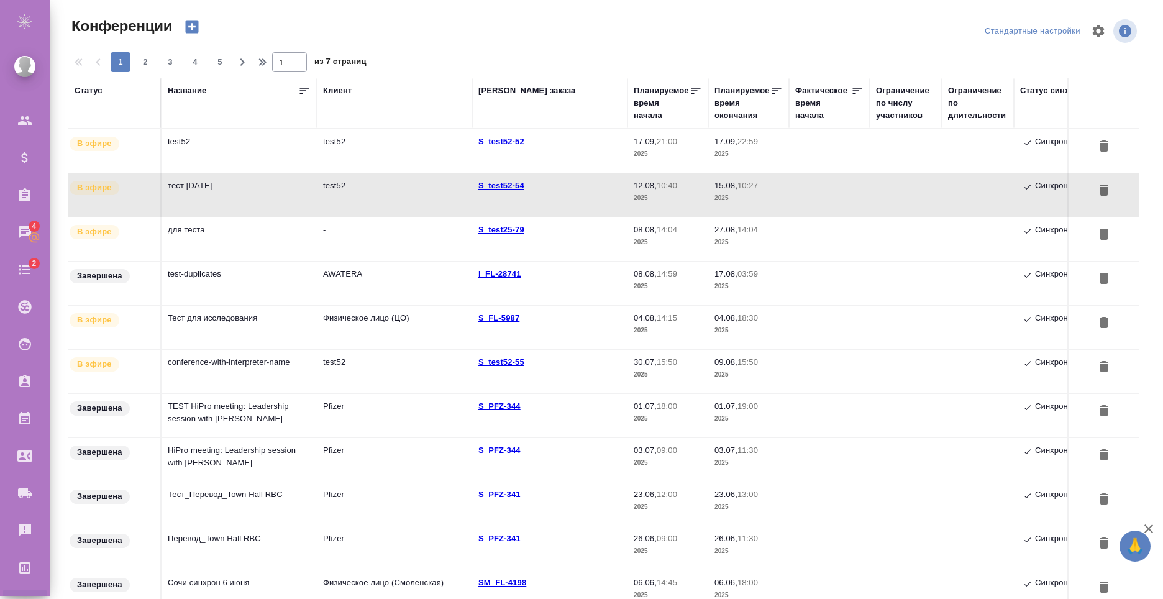
click at [277, 194] on td "тест [DATE]" at bounding box center [239, 194] width 155 height 43
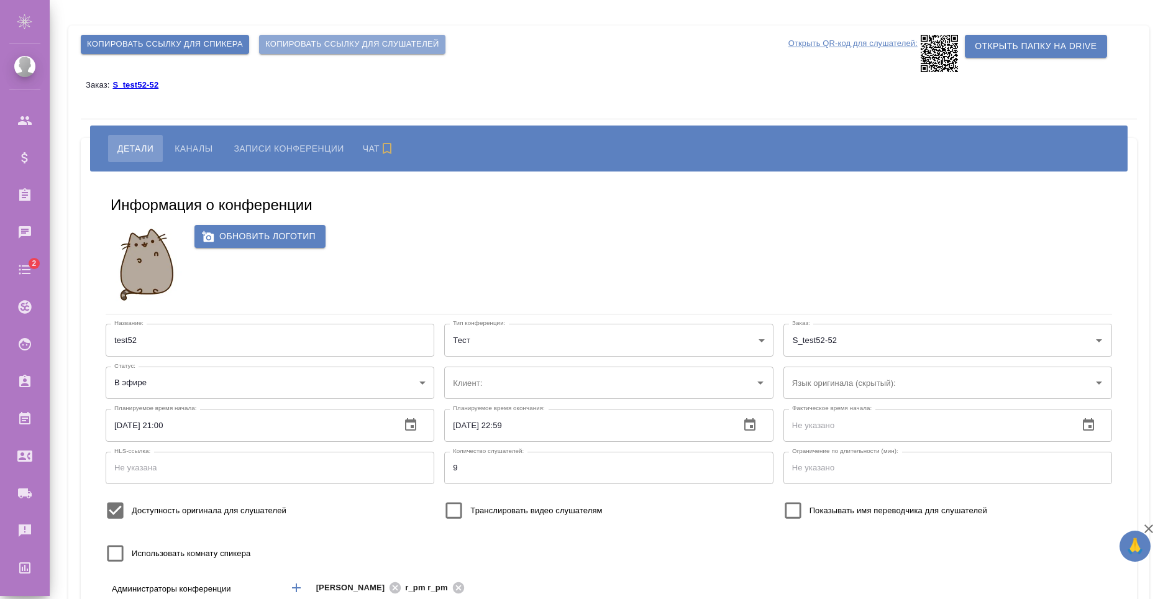
click at [277, 43] on span "Копировать ссылку для слушателей" at bounding box center [352, 44] width 174 height 14
type input "test52"
click at [342, 40] on span "Копировать ссылку для слушателей" at bounding box center [352, 44] width 174 height 14
click at [183, 151] on span "Каналы" at bounding box center [194, 148] width 38 height 15
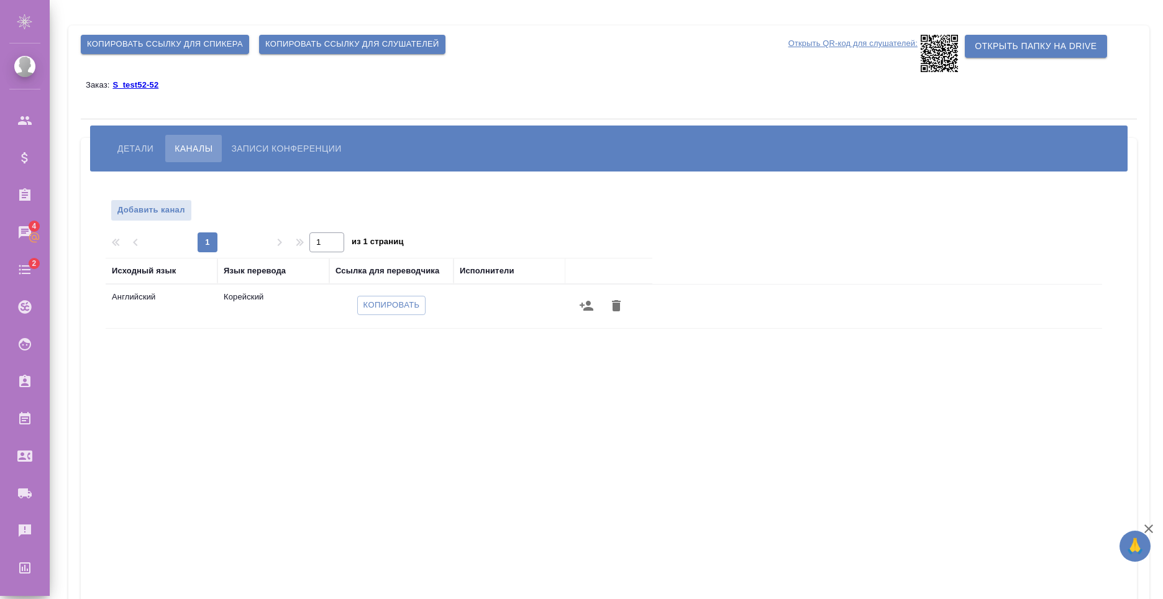
click at [115, 153] on button "Детали" at bounding box center [135, 148] width 55 height 27
click at [295, 45] on span "Копировать ссылку для слушателей" at bounding box center [352, 44] width 174 height 14
click at [144, 143] on span "Детали" at bounding box center [135, 148] width 36 height 15
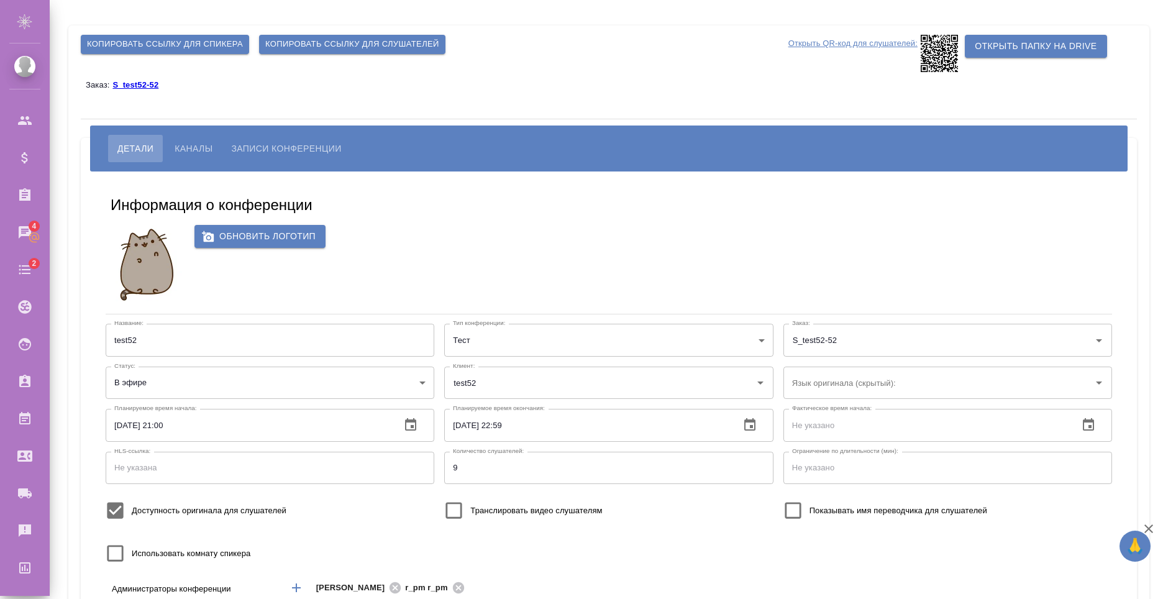
click at [208, 153] on span "Каналы" at bounding box center [194, 148] width 38 height 15
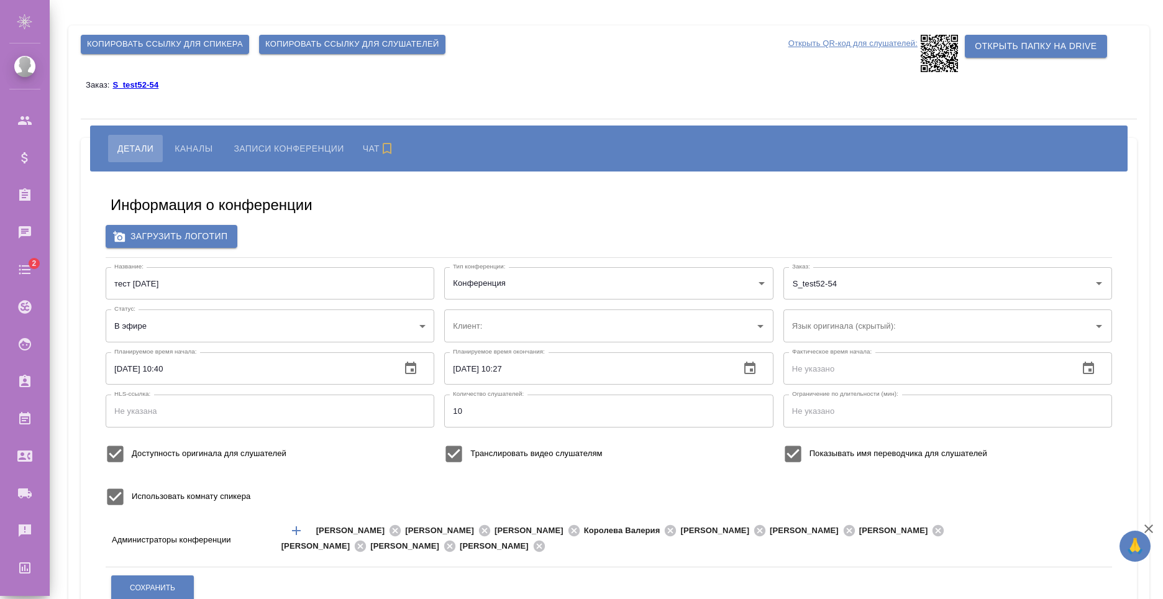
type input "test52"
click at [331, 45] on span "Копировать ссылку для слушателей" at bounding box center [352, 44] width 174 height 14
click at [234, 45] on span "Копировать ссылку для спикера" at bounding box center [165, 44] width 156 height 14
click at [289, 39] on span "Копировать ссылку для слушателей" at bounding box center [352, 44] width 174 height 14
click at [191, 147] on span "Каналы" at bounding box center [194, 148] width 38 height 15
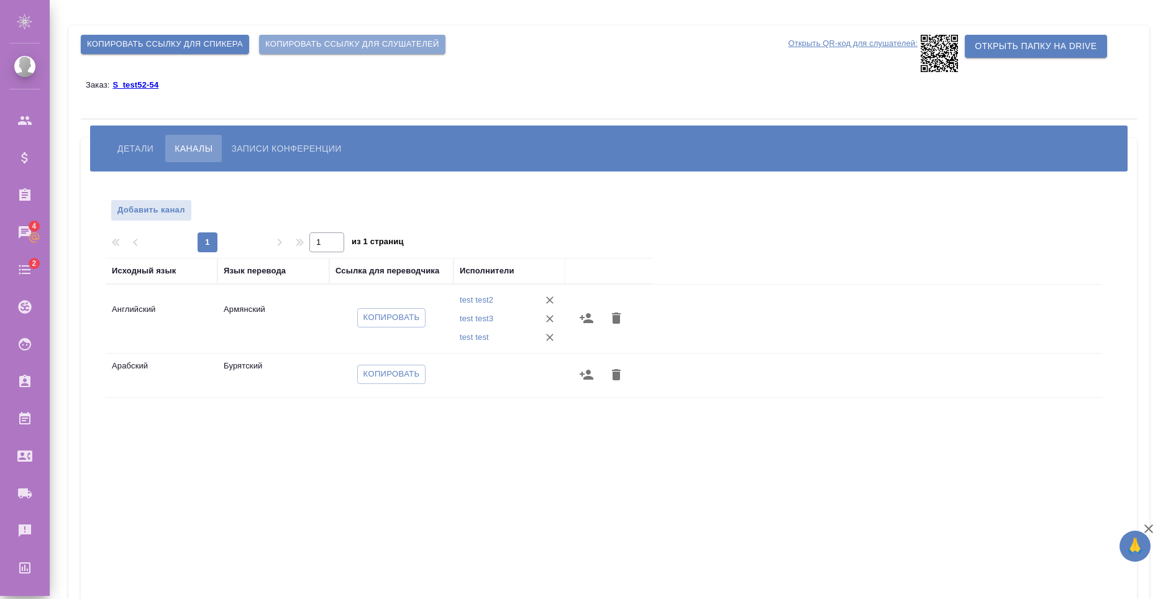
click at [308, 40] on span "Копировать ссылку для слушателей" at bounding box center [352, 44] width 174 height 14
